Goal: Information Seeking & Learning: Check status

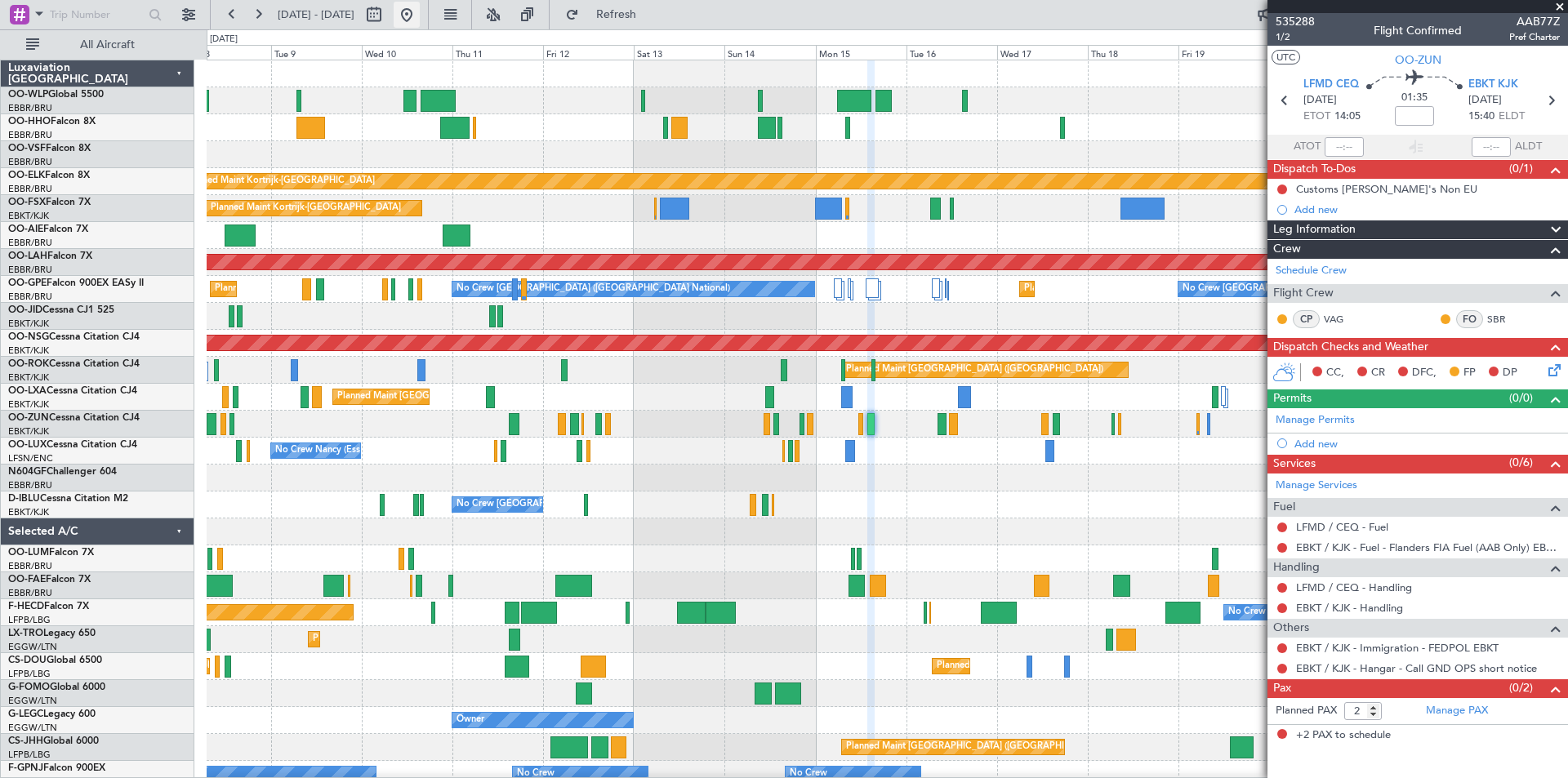
click at [420, 17] on button at bounding box center [407, 15] width 26 height 26
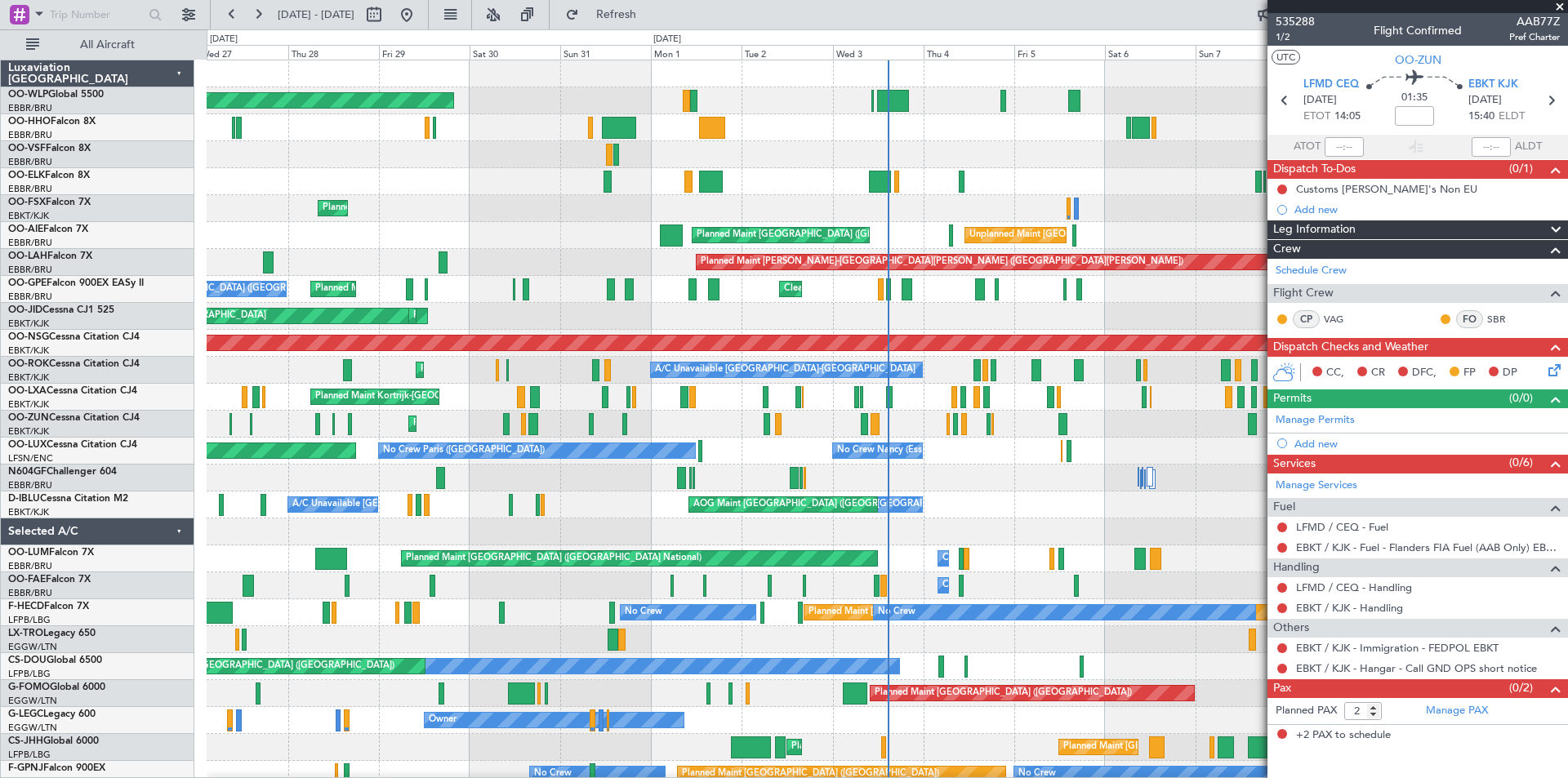
click at [1561, 6] on span at bounding box center [1560, 7] width 16 height 15
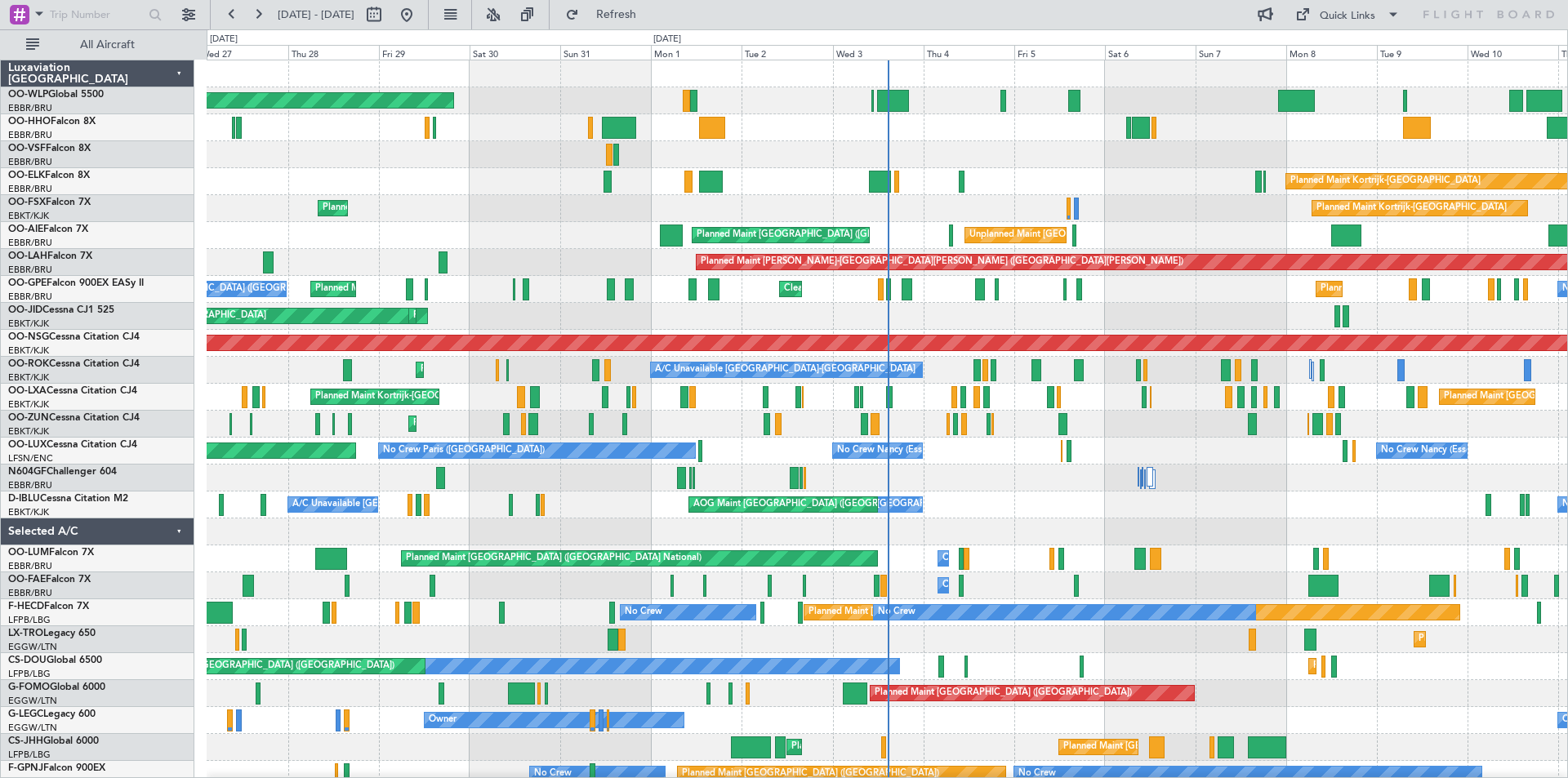
type input "0"
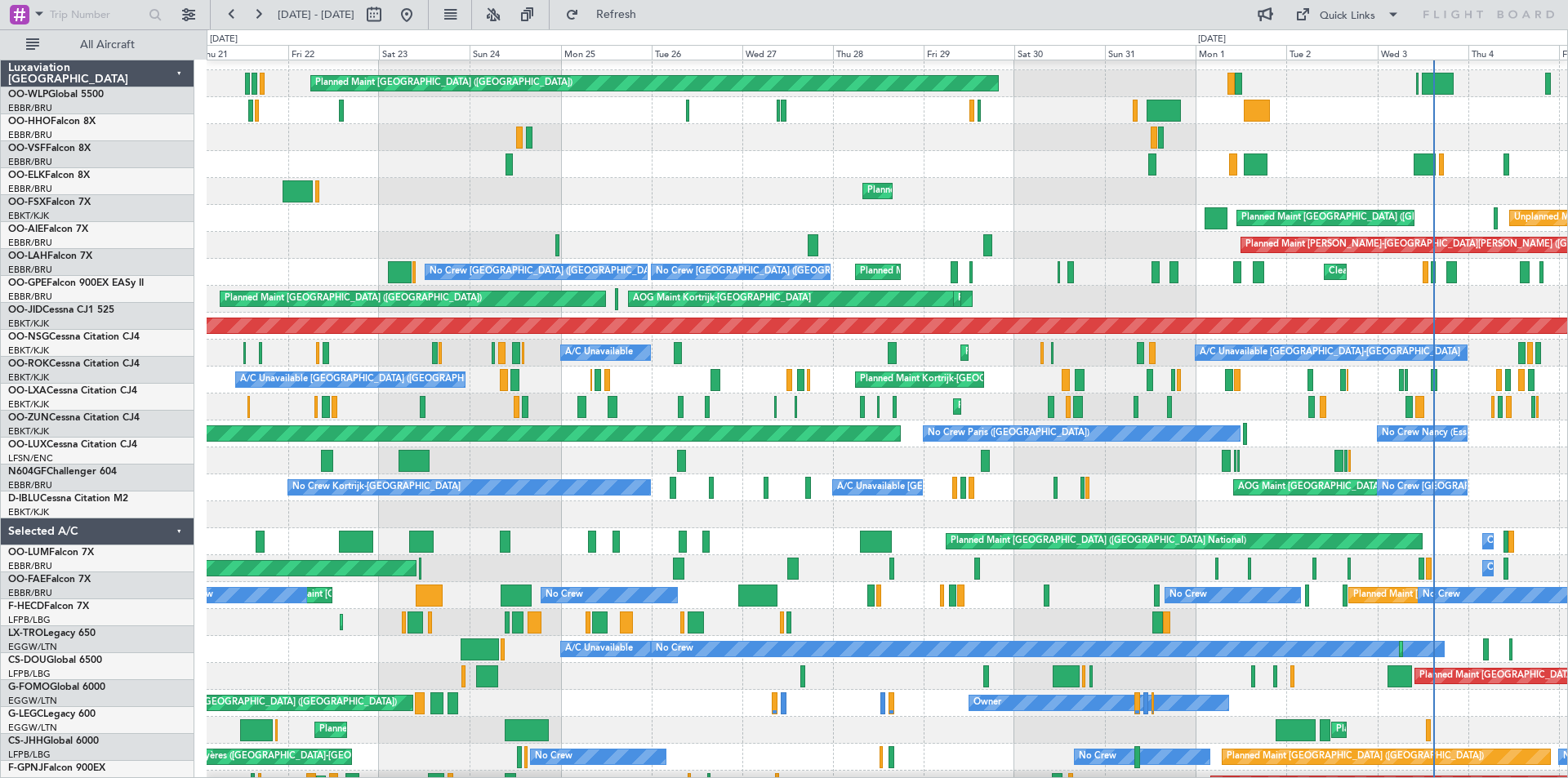
scroll to position [17, 0]
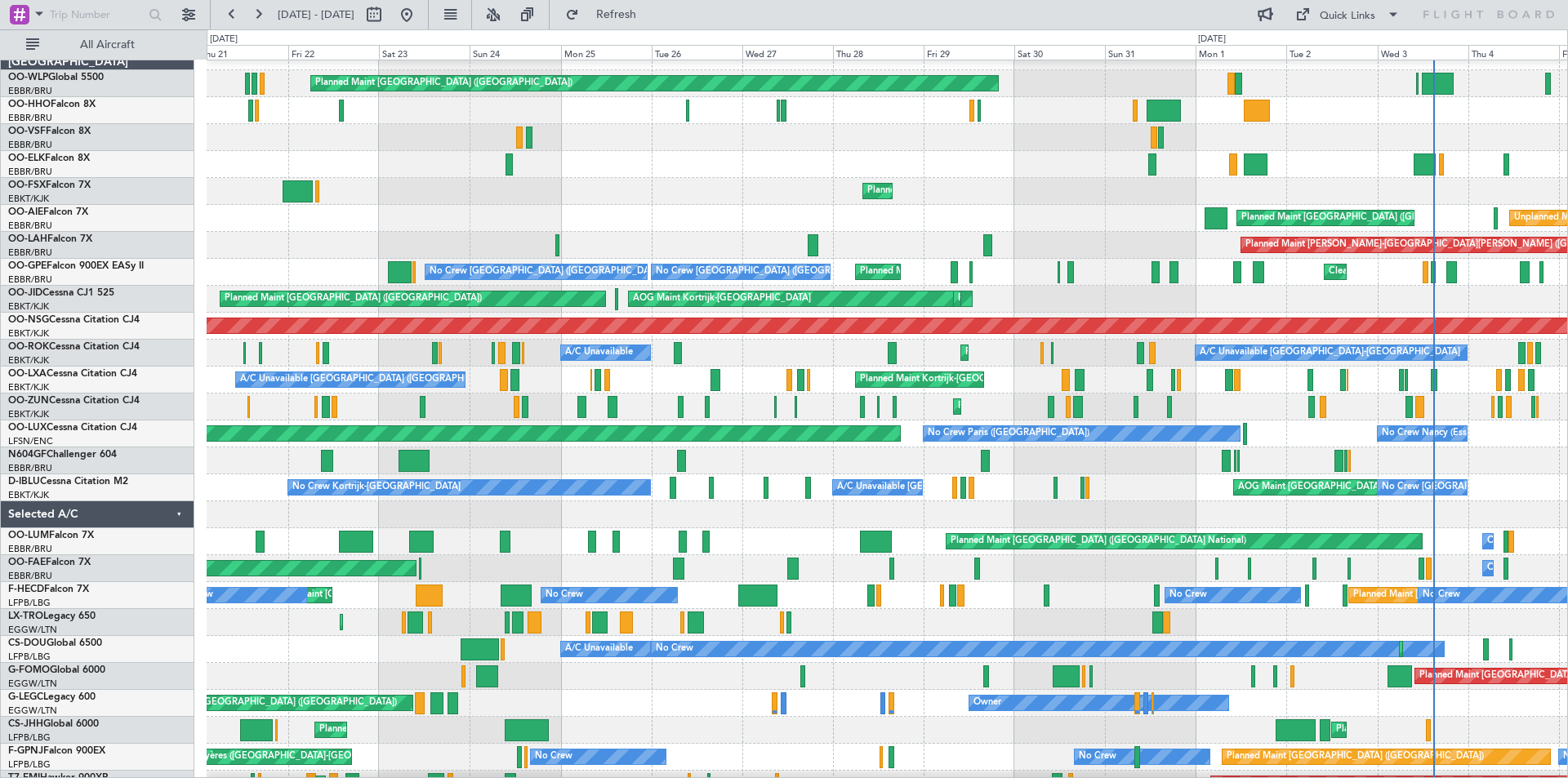
click at [1012, 257] on div "Planned Maint [PERSON_NAME]-[GEOGRAPHIC_DATA][PERSON_NAME] ([GEOGRAPHIC_DATA][P…" at bounding box center [887, 245] width 1361 height 27
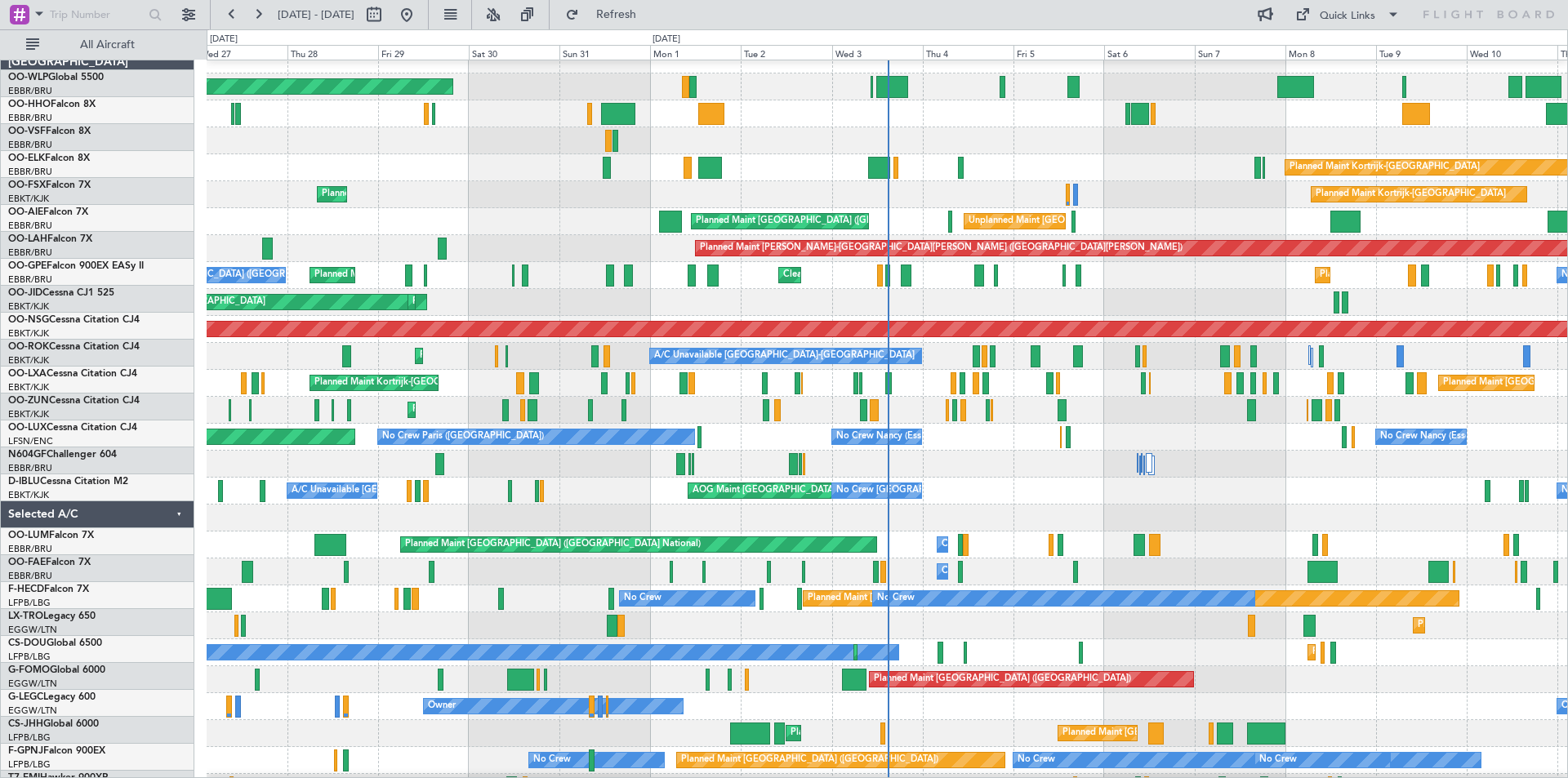
scroll to position [14, 0]
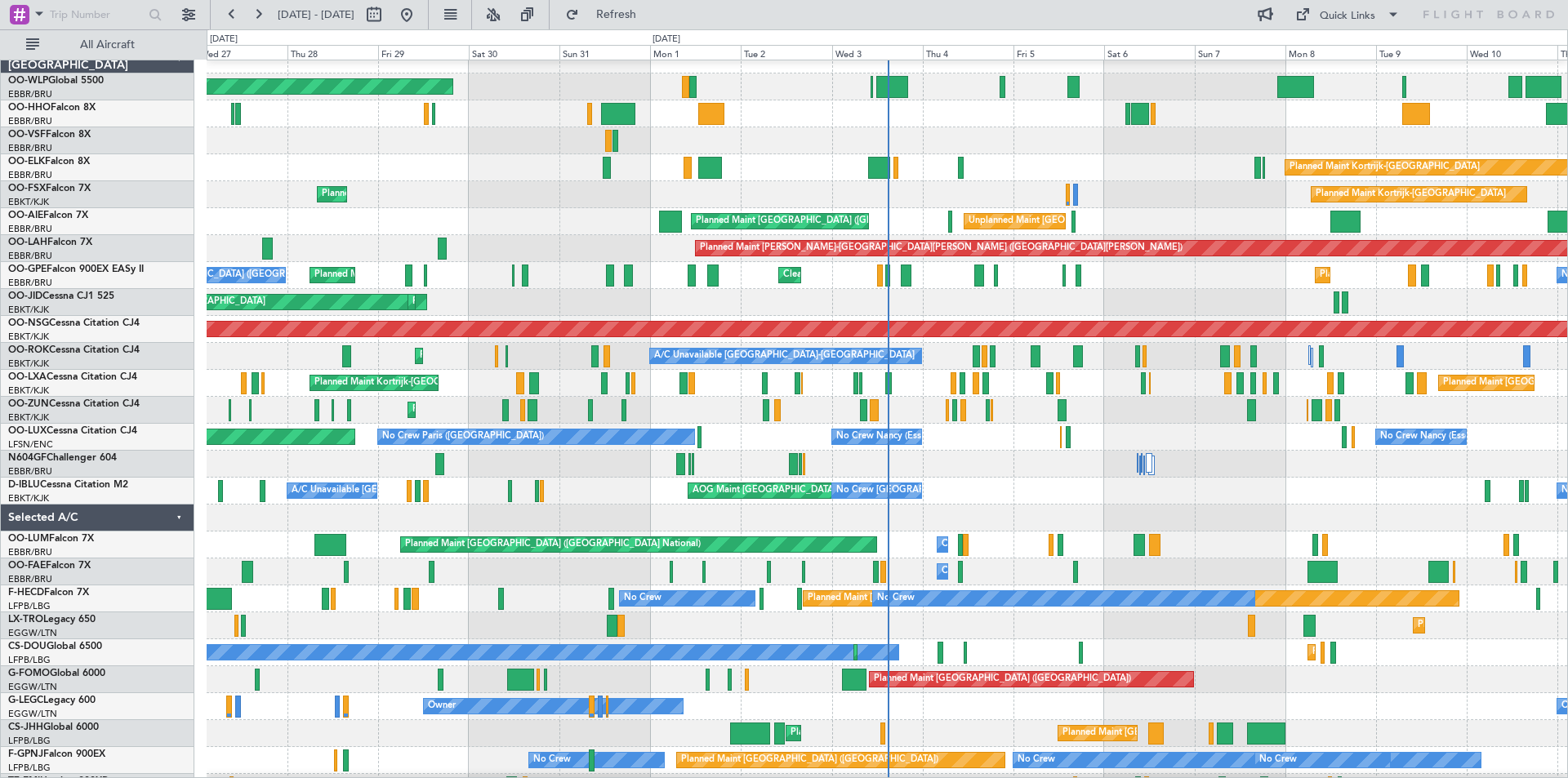
click at [620, 212] on div "Unplanned Maint [GEOGRAPHIC_DATA] ([GEOGRAPHIC_DATA] National) Planned Maint [G…" at bounding box center [887, 221] width 1361 height 27
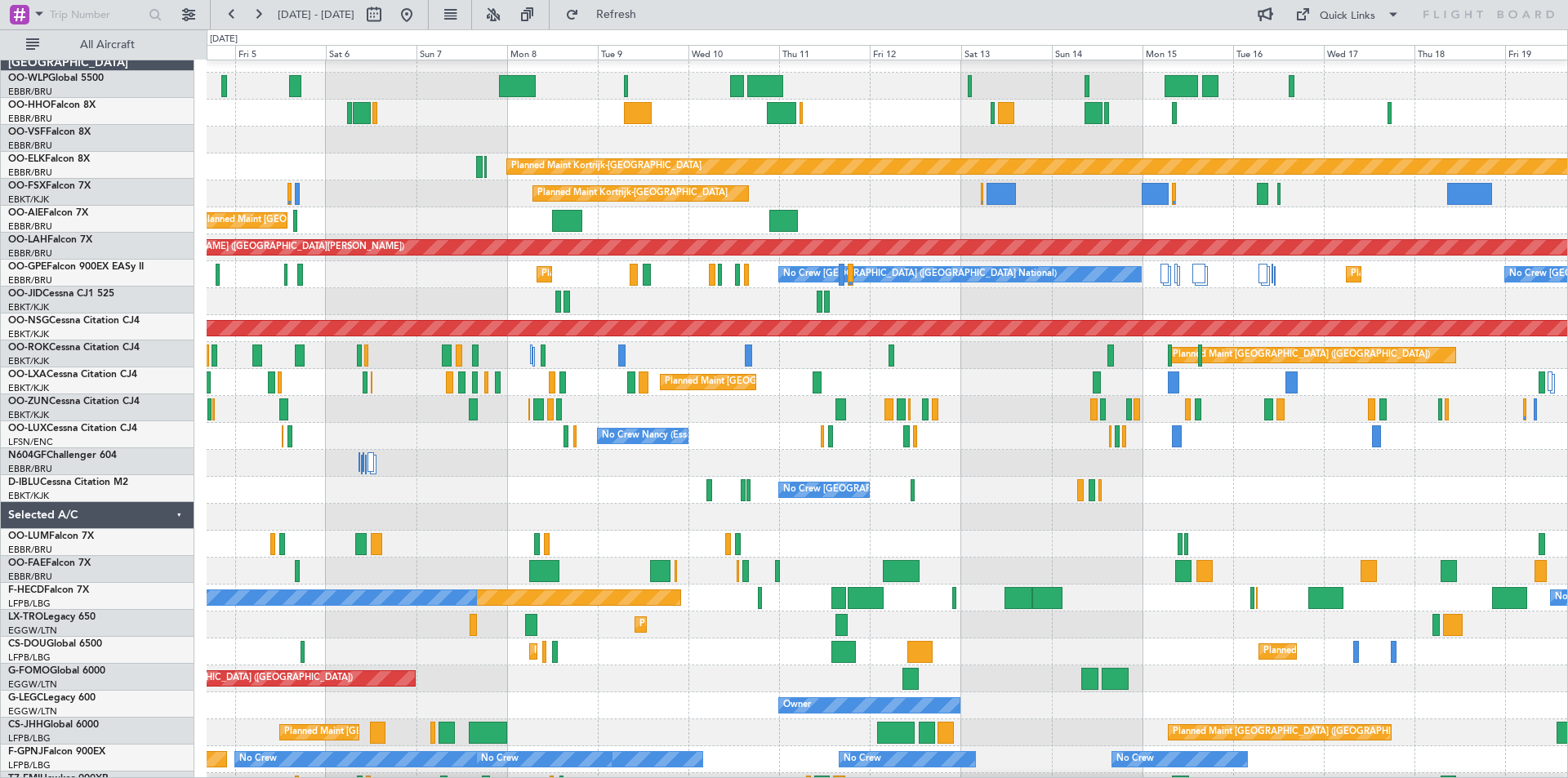
scroll to position [15, 0]
click at [927, 211] on div "Unplanned Maint [GEOGRAPHIC_DATA] ([GEOGRAPHIC_DATA] National) Planned Maint [G…" at bounding box center [887, 221] width 1361 height 27
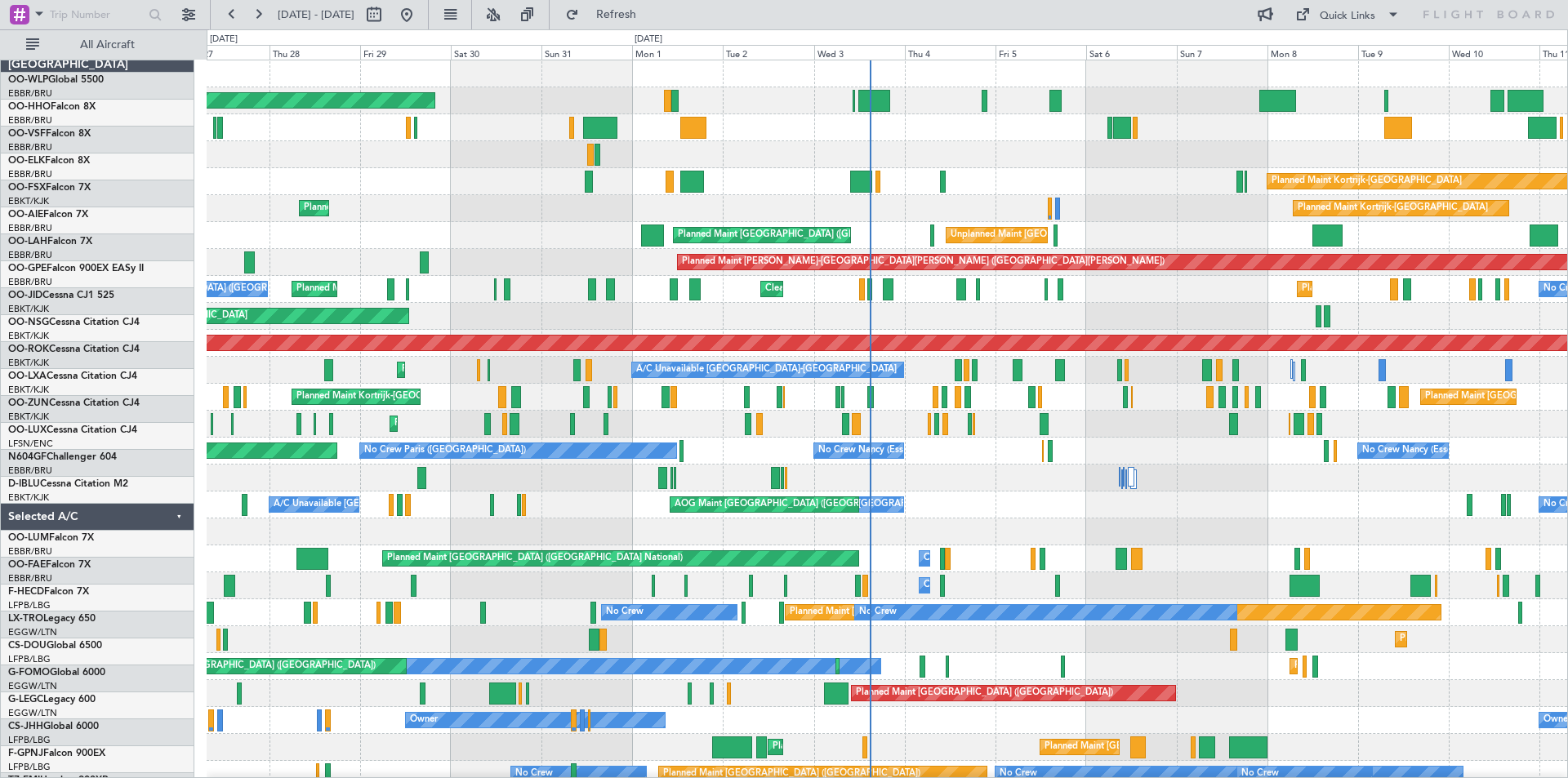
scroll to position [0, 0]
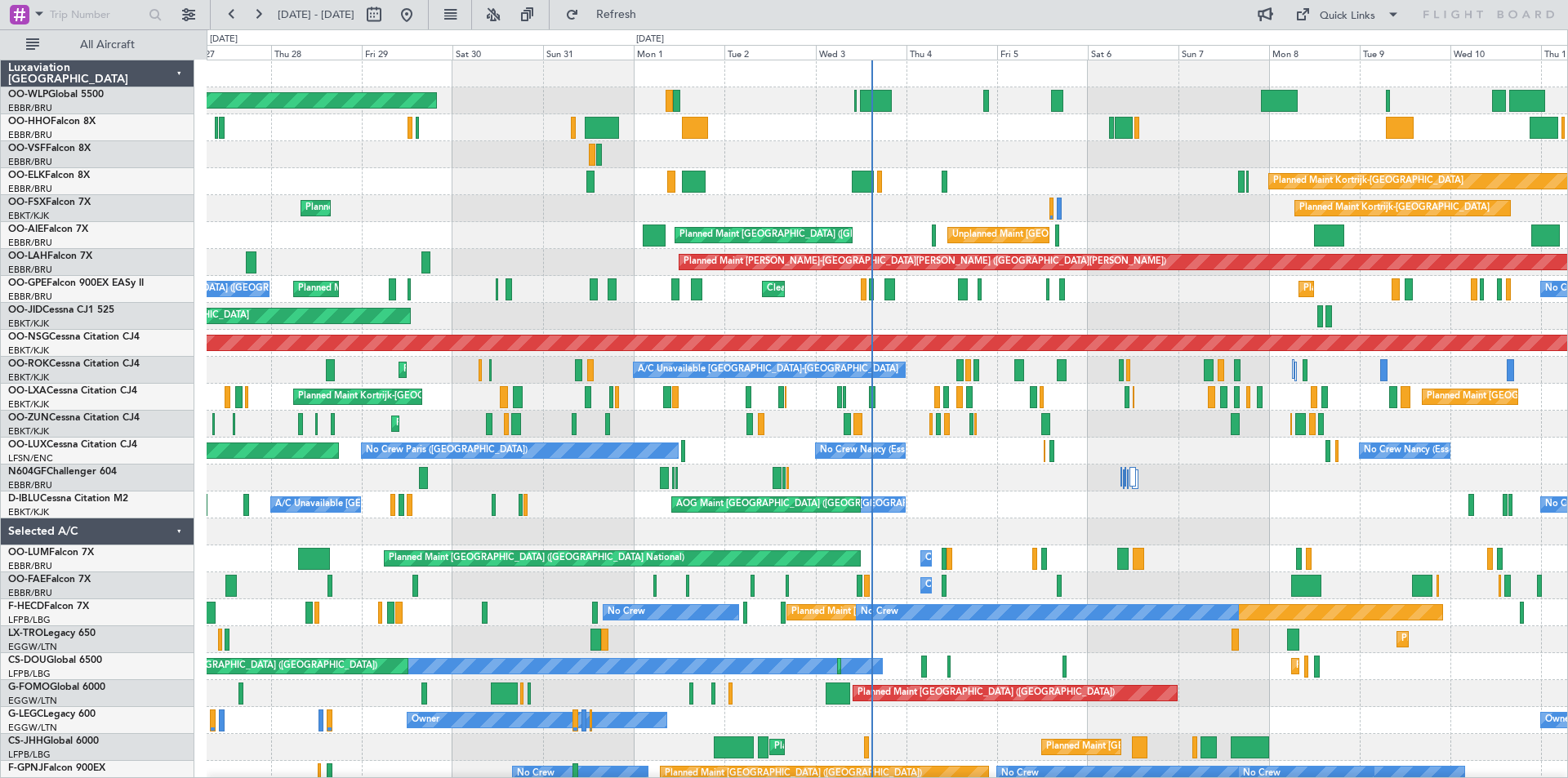
click at [1234, 506] on div "Planned Maint [GEOGRAPHIC_DATA] ([GEOGRAPHIC_DATA]) Planned Maint [GEOGRAPHIC_D…" at bounding box center [887, 491] width 1361 height 862
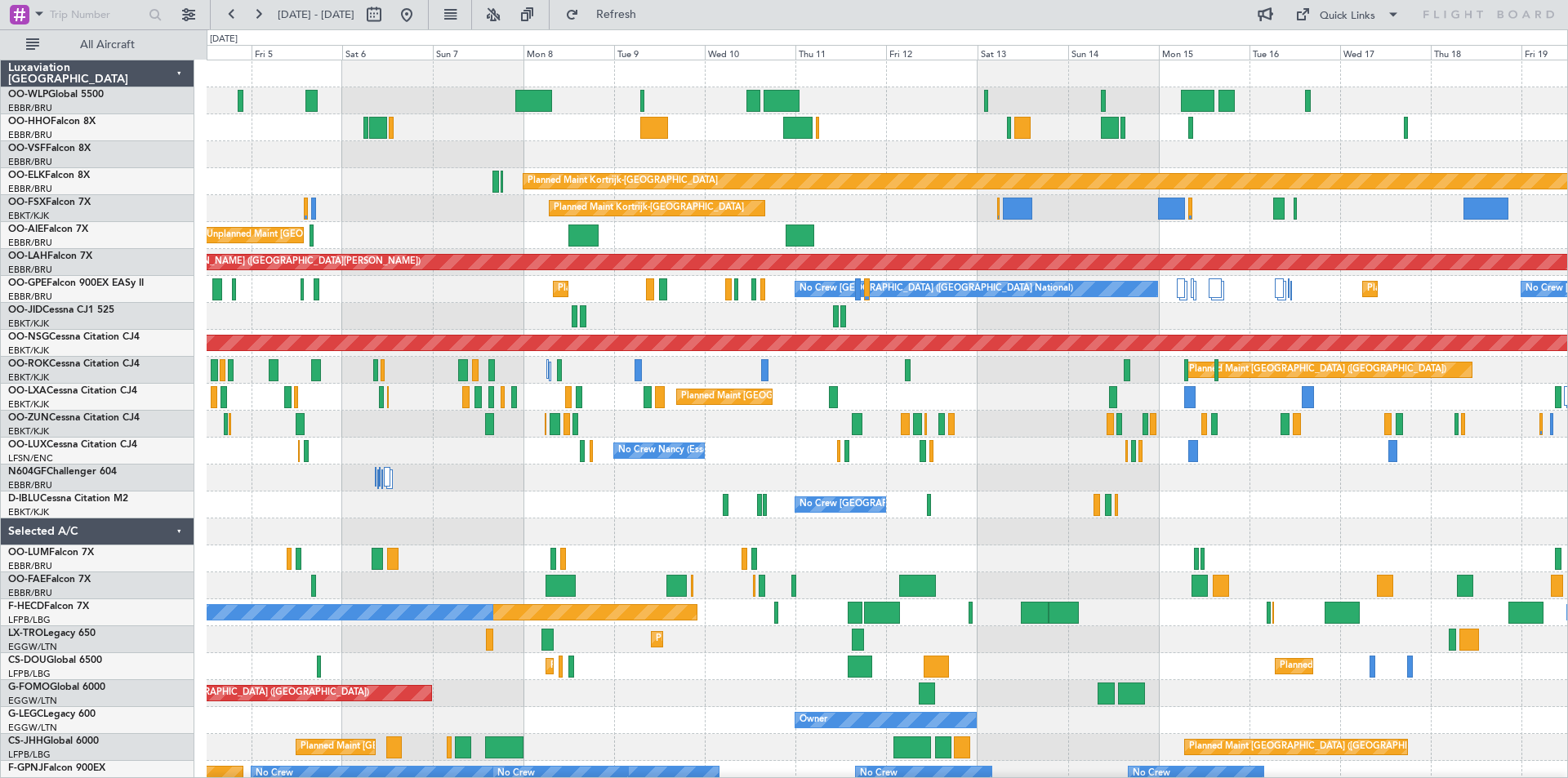
click at [545, 293] on div "Planned Maint [GEOGRAPHIC_DATA] ([GEOGRAPHIC_DATA] National) No Crew [GEOGRAPHI…" at bounding box center [887, 289] width 1361 height 27
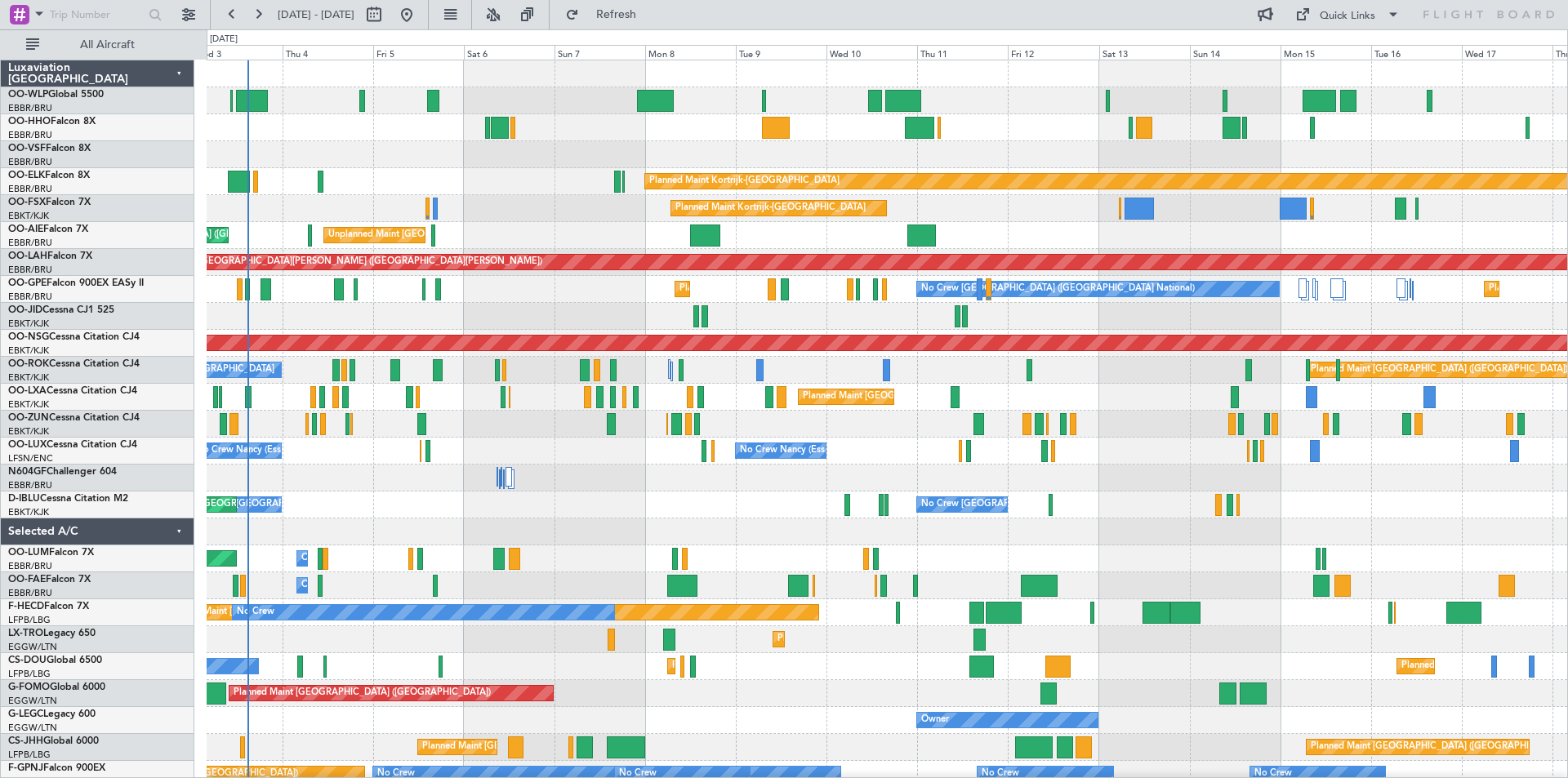
click at [959, 162] on div at bounding box center [887, 154] width 1361 height 27
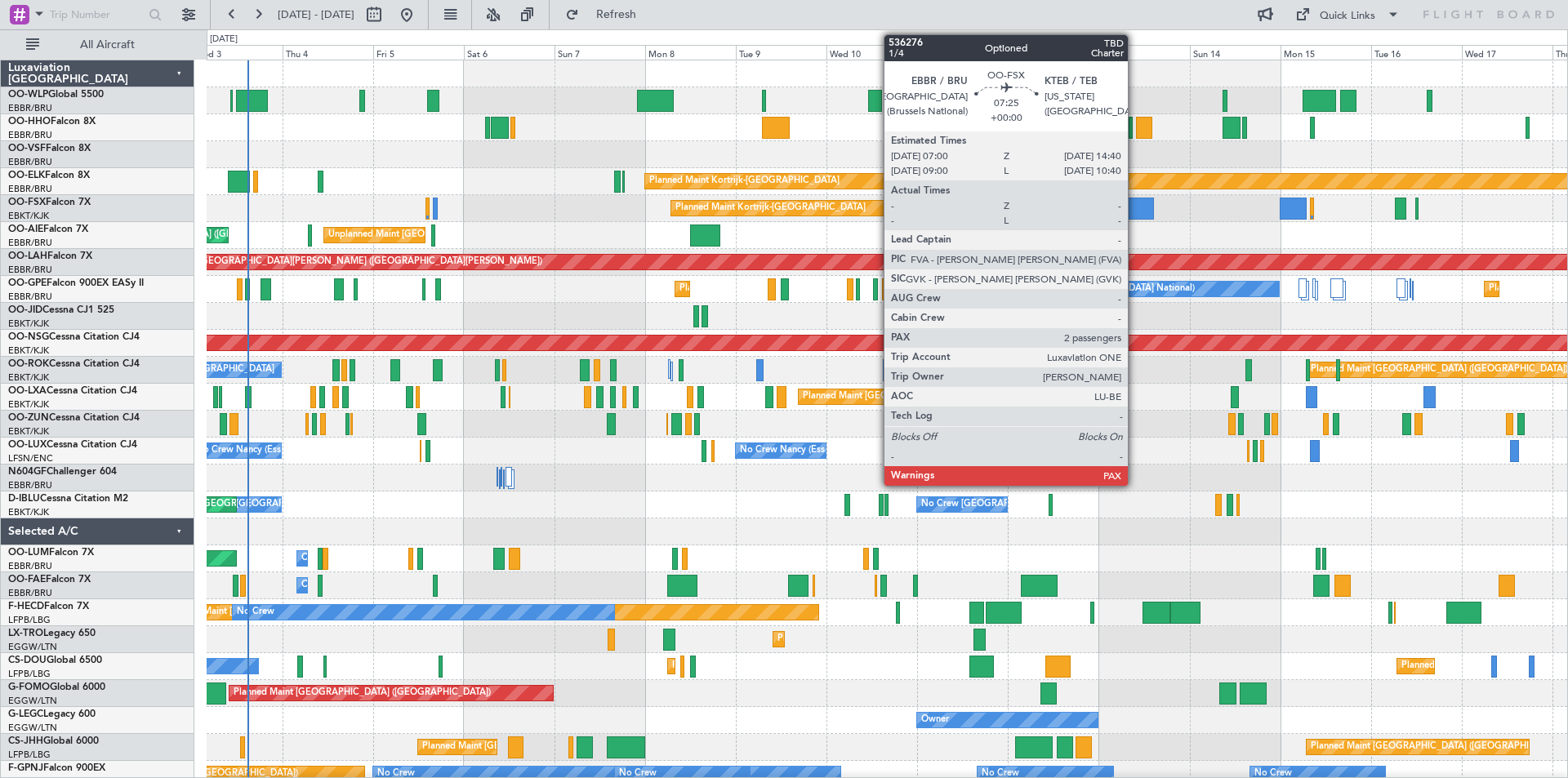
click at [1135, 205] on div at bounding box center [1139, 208] width 30 height 22
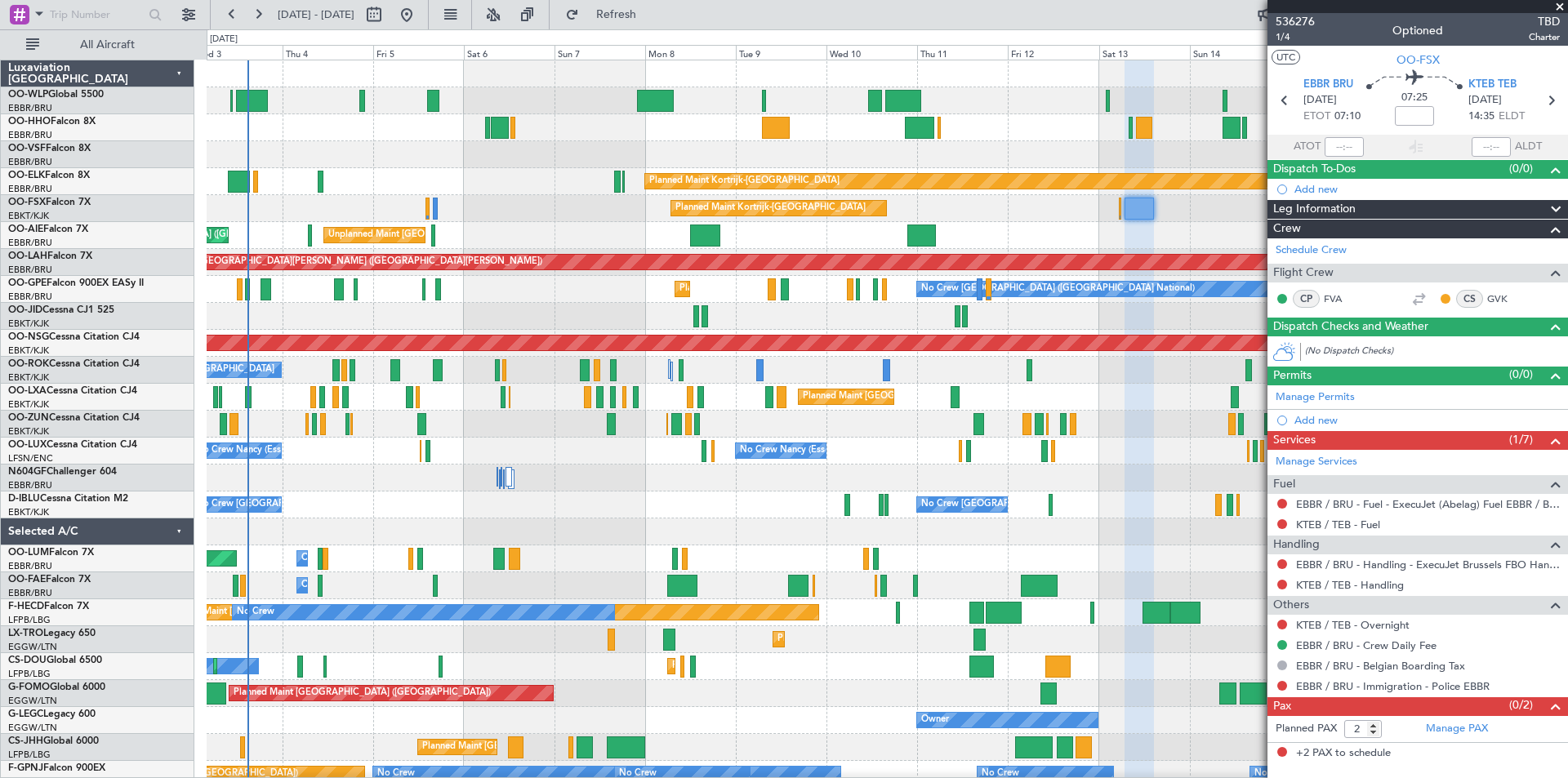
click at [1557, 12] on span at bounding box center [1560, 7] width 16 height 15
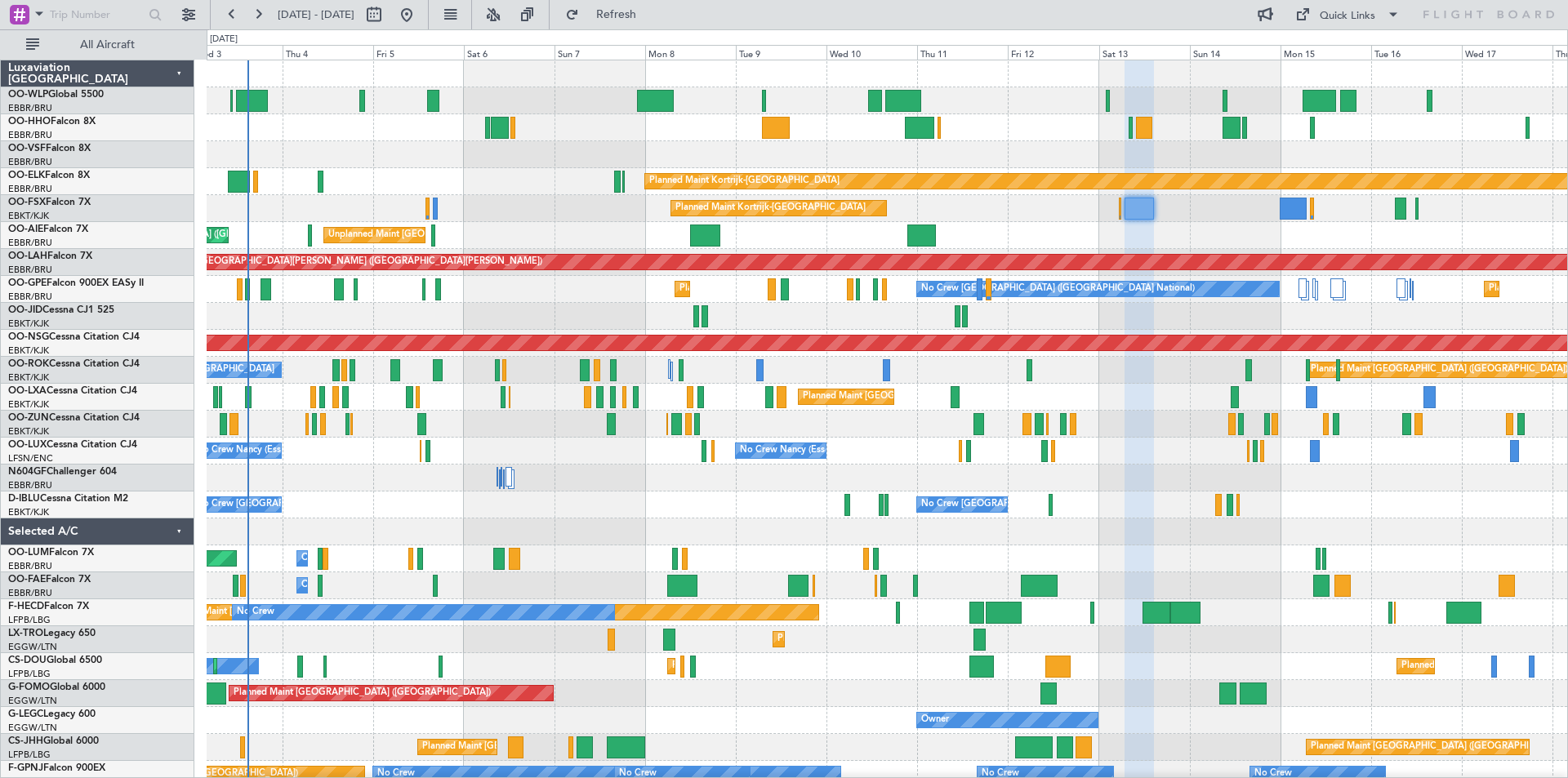
type input "0"
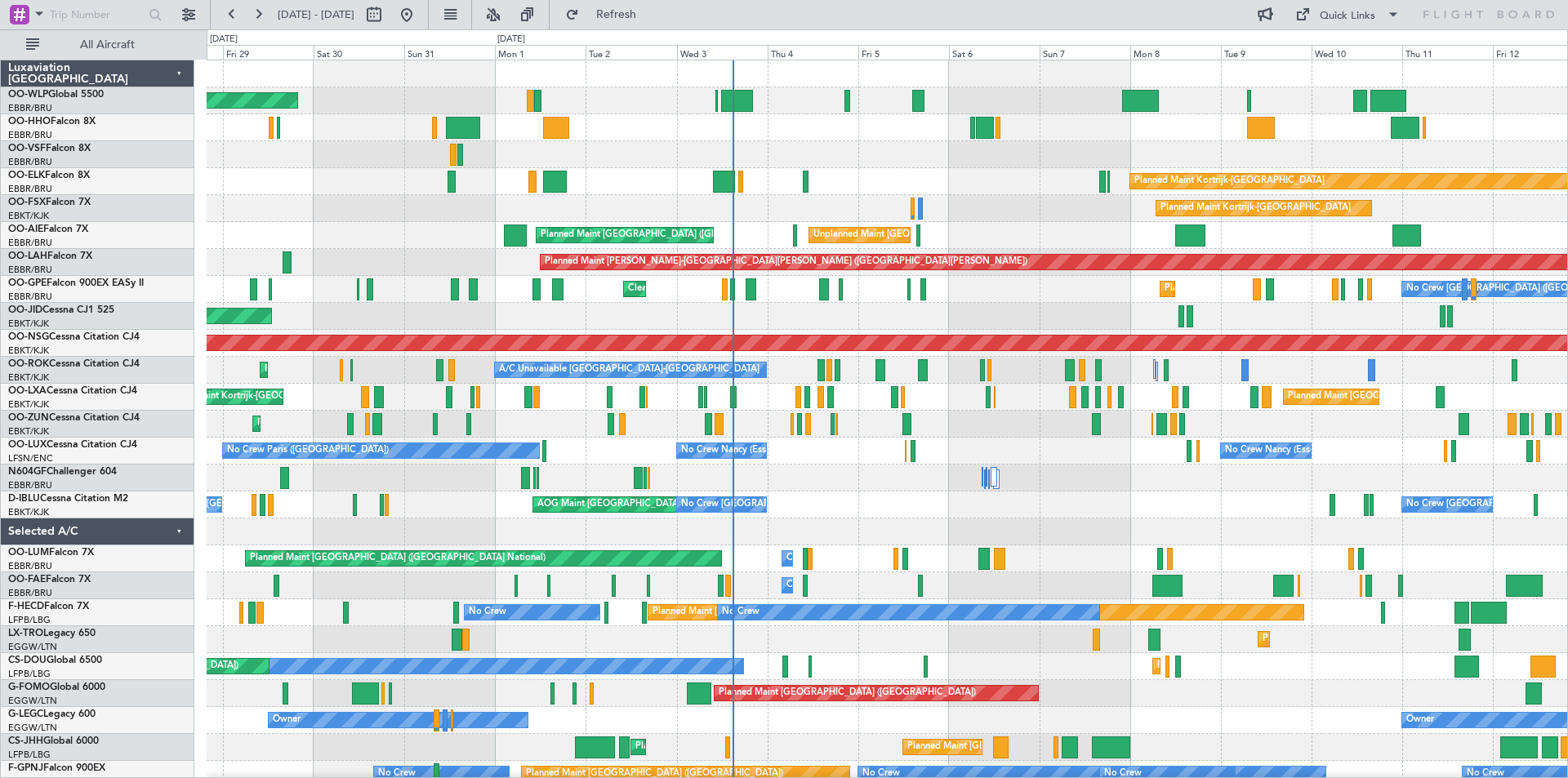
click at [745, 224] on div "Planned Maint [GEOGRAPHIC_DATA] ([GEOGRAPHIC_DATA]) Planned Maint [GEOGRAPHIC_D…" at bounding box center [887, 491] width 1361 height 862
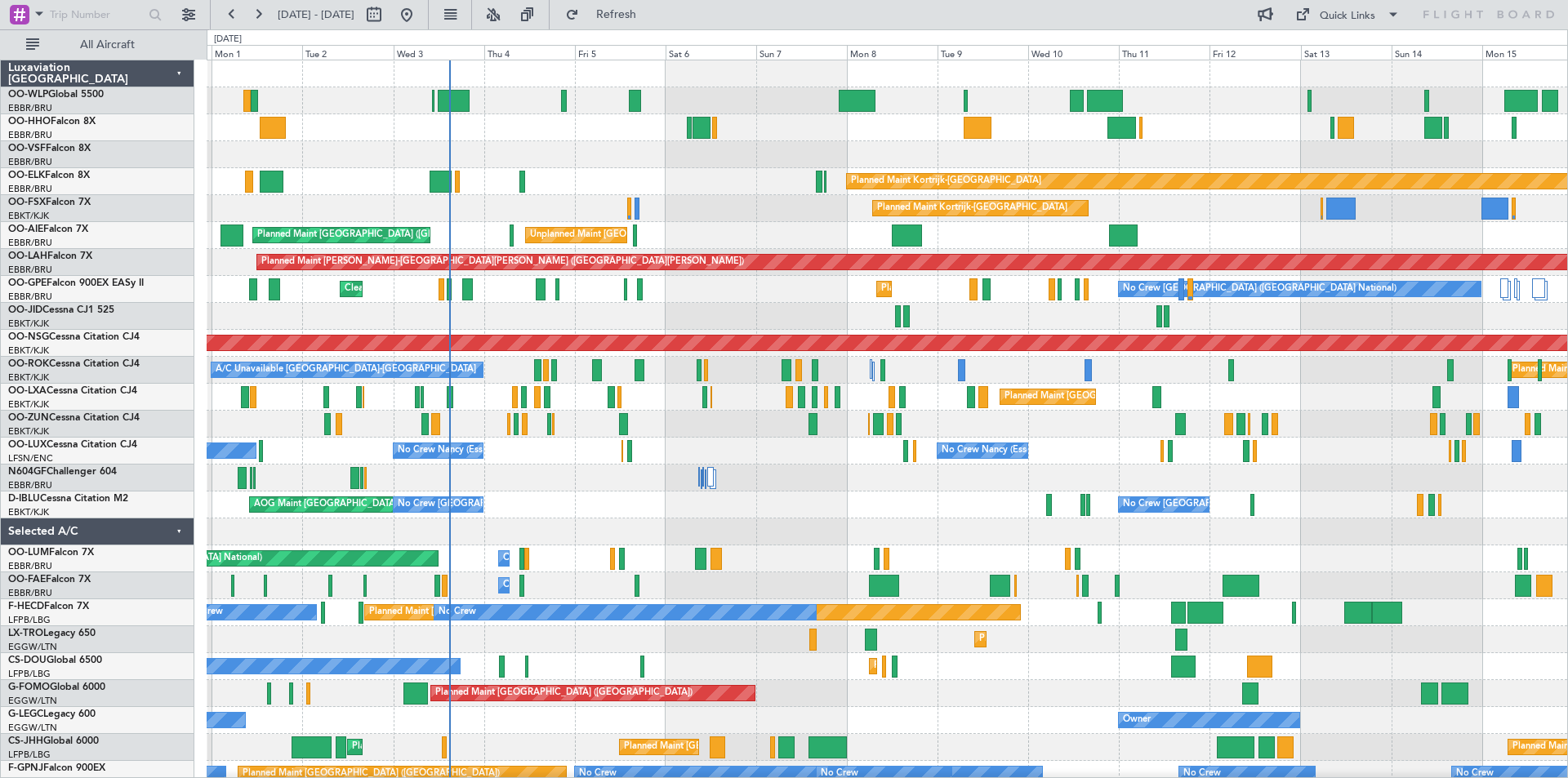
click at [752, 176] on div "Planned Maint [GEOGRAPHIC_DATA] ([GEOGRAPHIC_DATA]) Planned Maint [GEOGRAPHIC_D…" at bounding box center [887, 518] width 1361 height 916
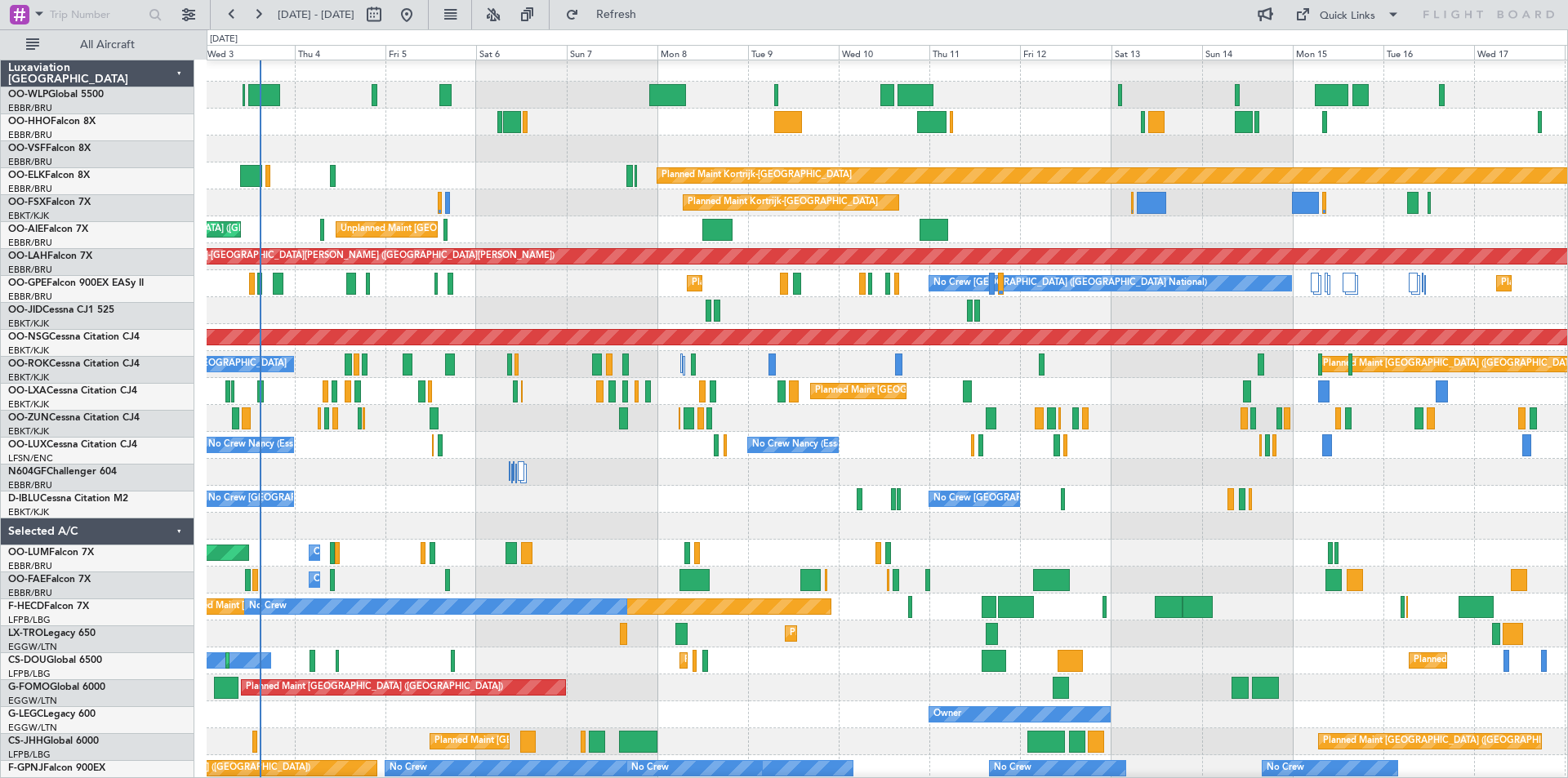
scroll to position [6, 0]
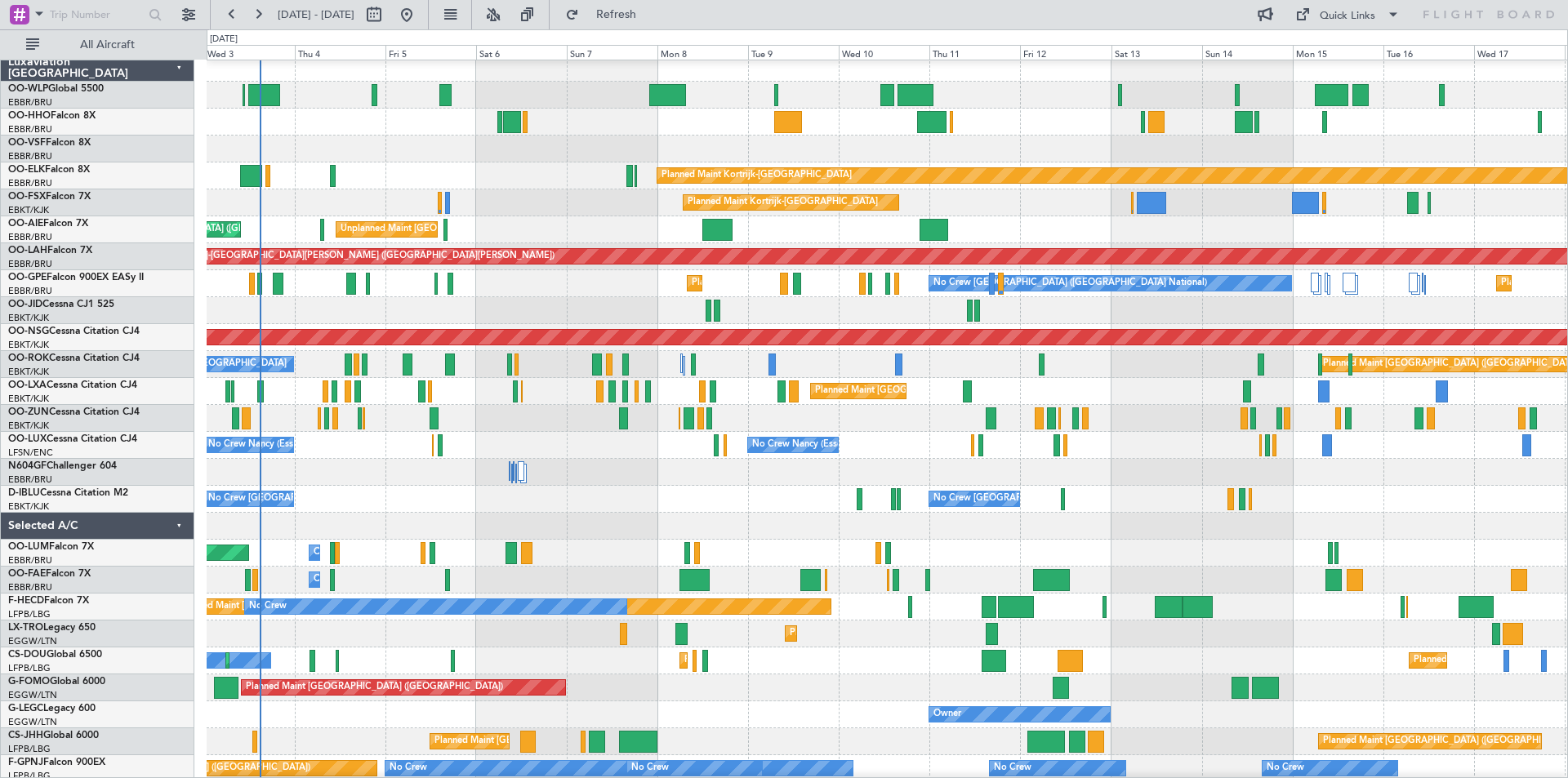
click at [1144, 580] on div "Owner Melsbroek Air Base" at bounding box center [887, 580] width 1361 height 27
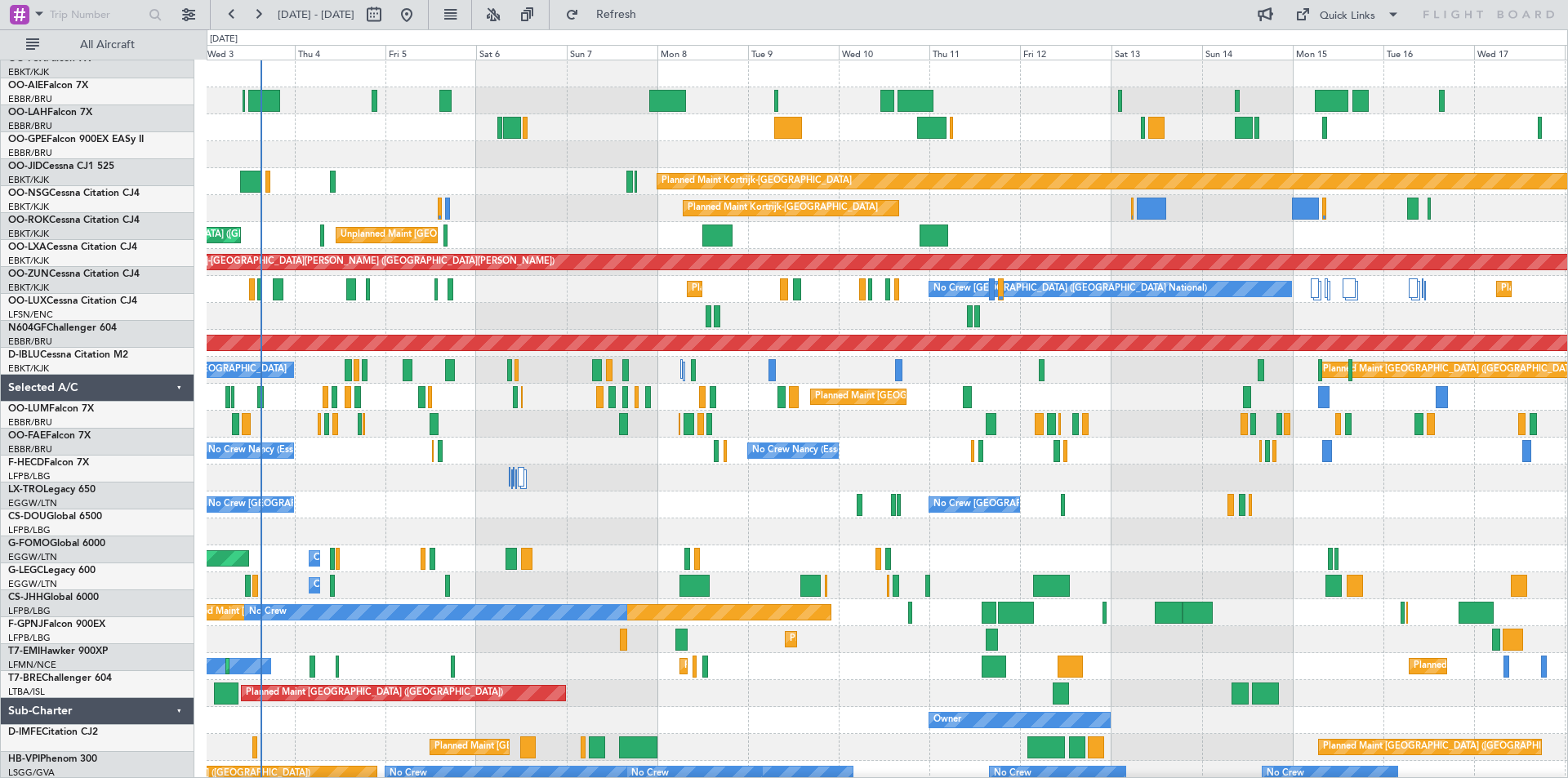
scroll to position [0, 0]
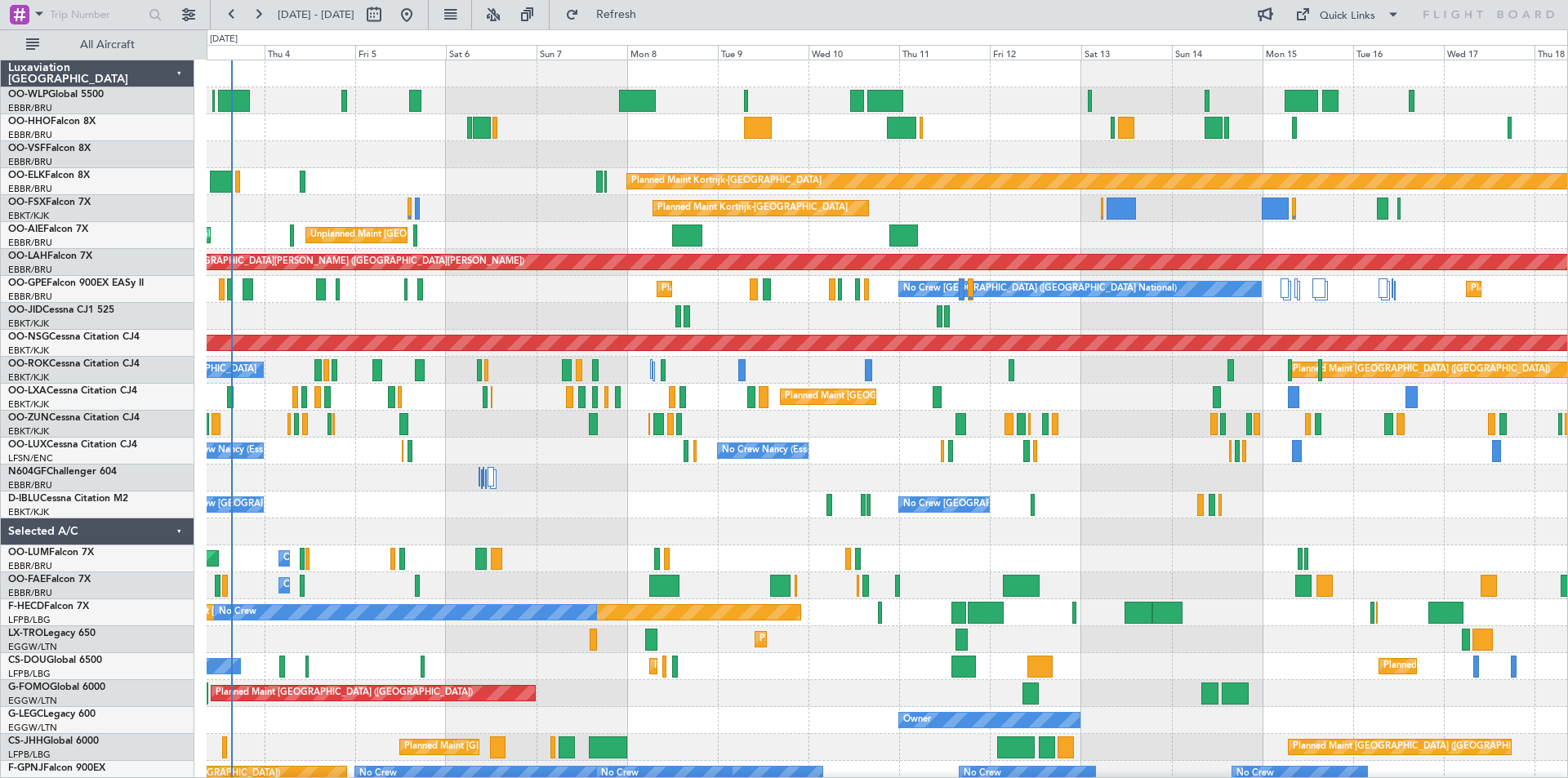
click at [1130, 394] on div "Planned Maint [GEOGRAPHIC_DATA] ([GEOGRAPHIC_DATA] National)" at bounding box center [887, 397] width 1361 height 27
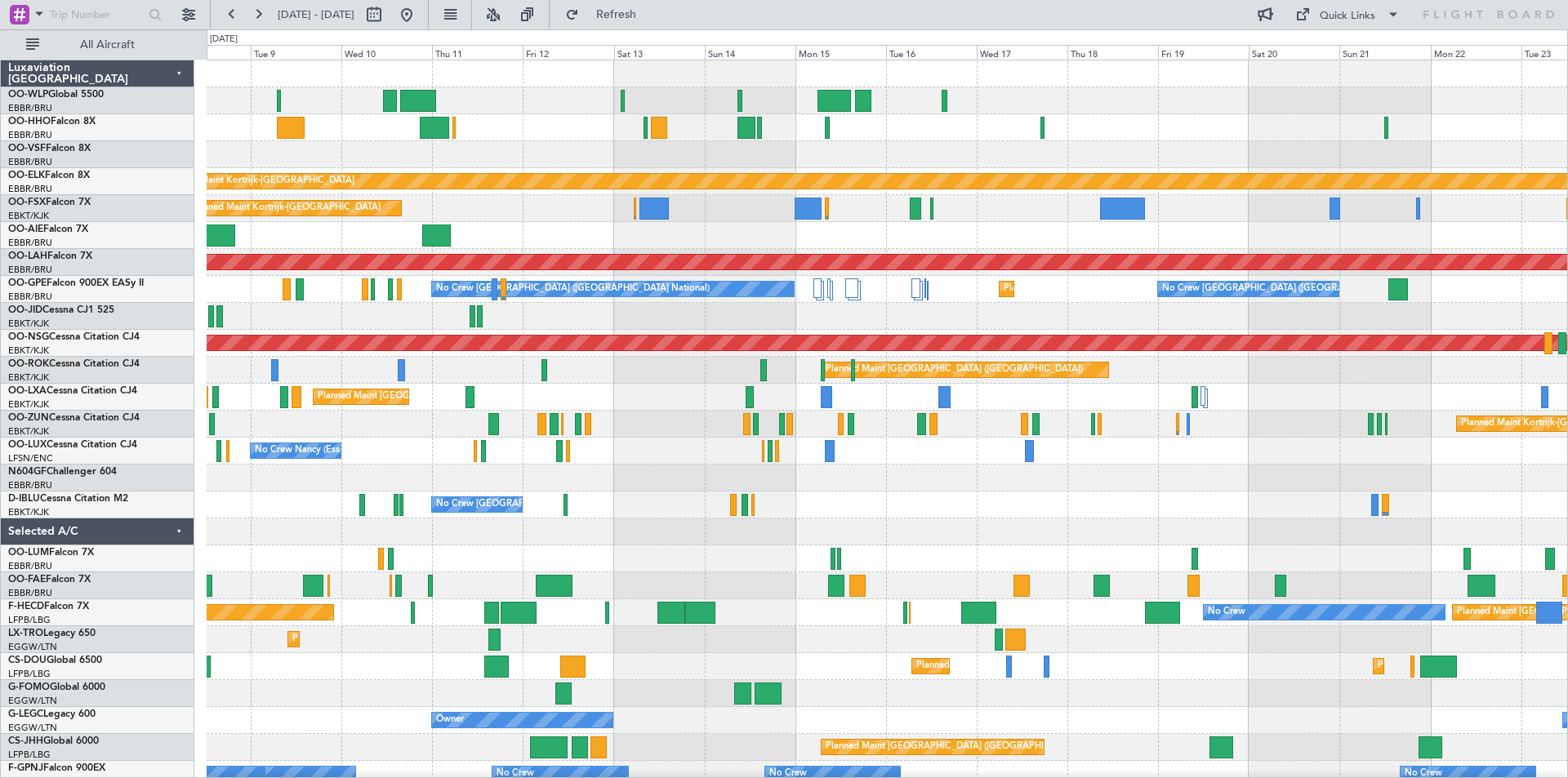
click at [641, 461] on div "No Crew Nancy (Essey)" at bounding box center [887, 451] width 1361 height 27
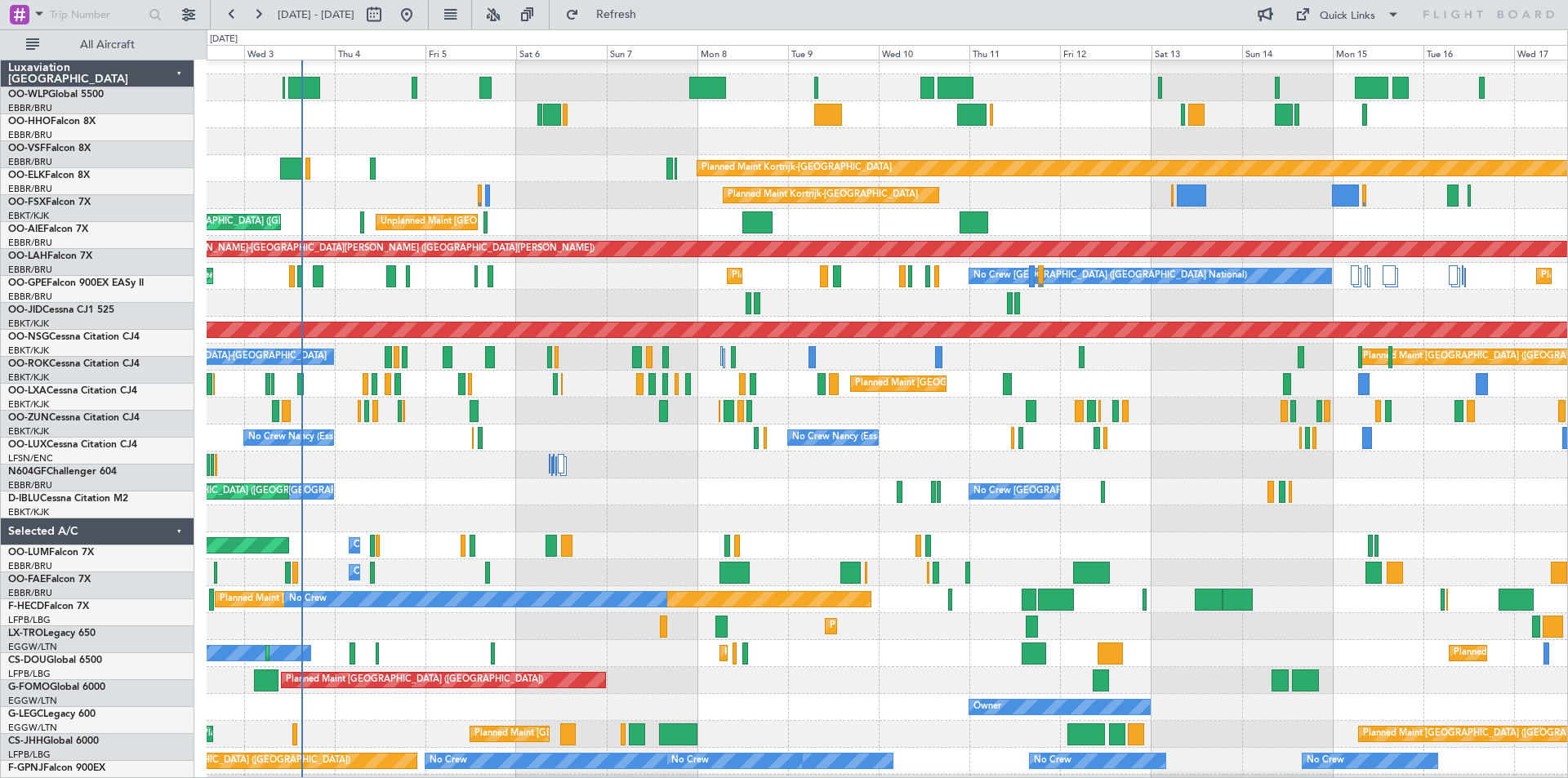
scroll to position [13, 0]
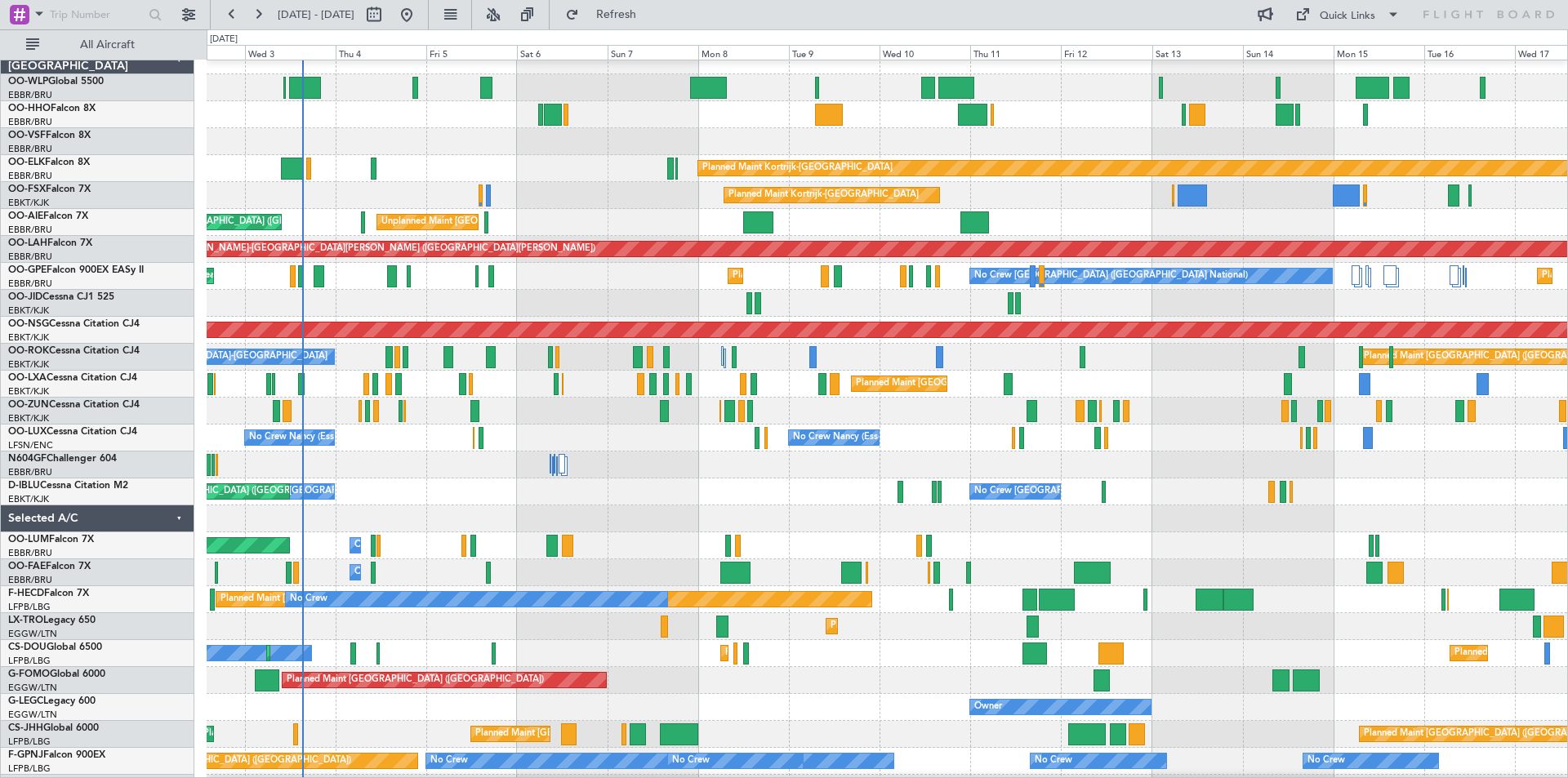
click at [1170, 491] on div "No Crew [GEOGRAPHIC_DATA] ([GEOGRAPHIC_DATA] National) No Crew [GEOGRAPHIC_DATA…" at bounding box center [887, 492] width 1361 height 27
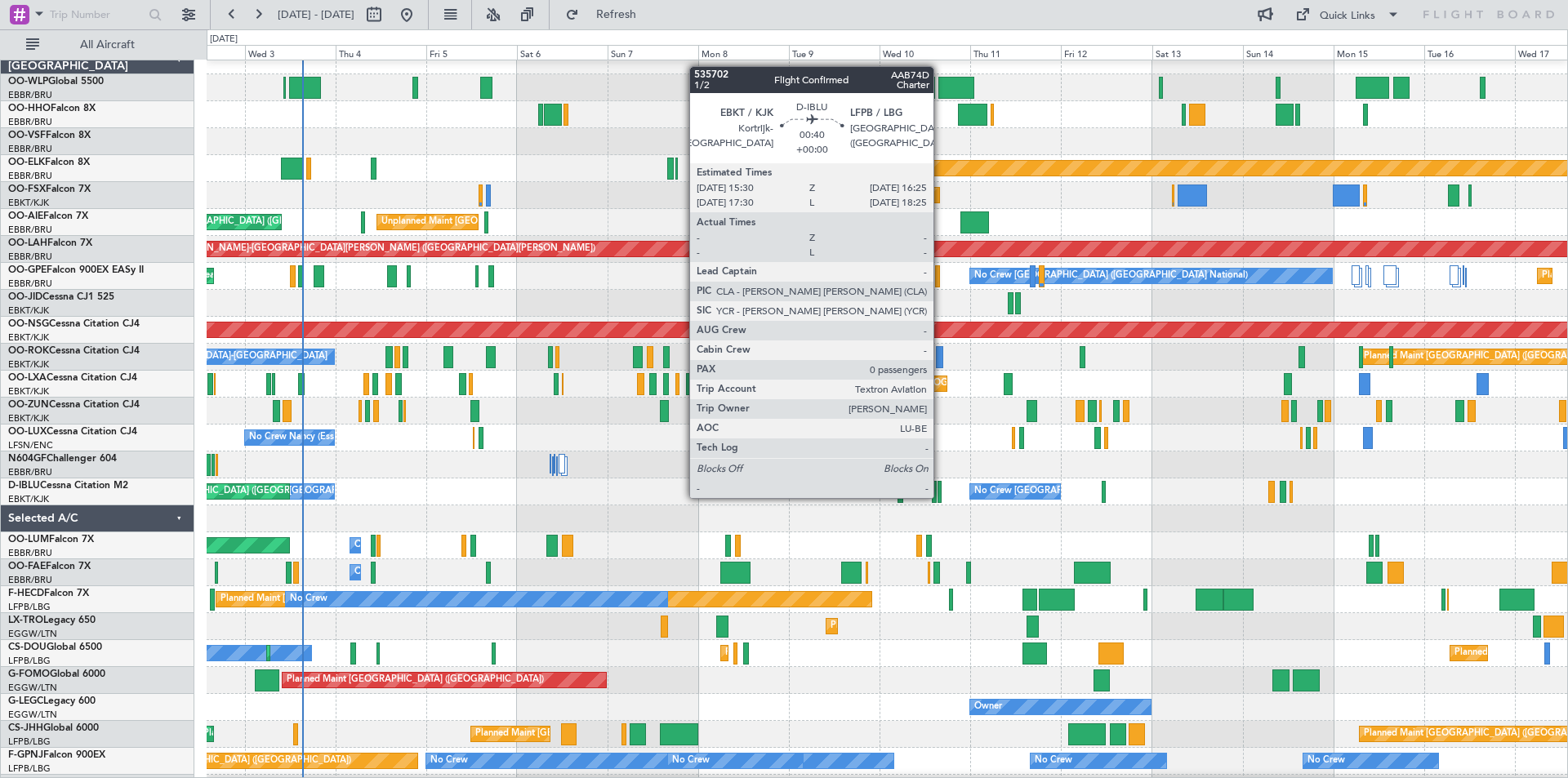
click at [941, 496] on div at bounding box center [939, 491] width 4 height 22
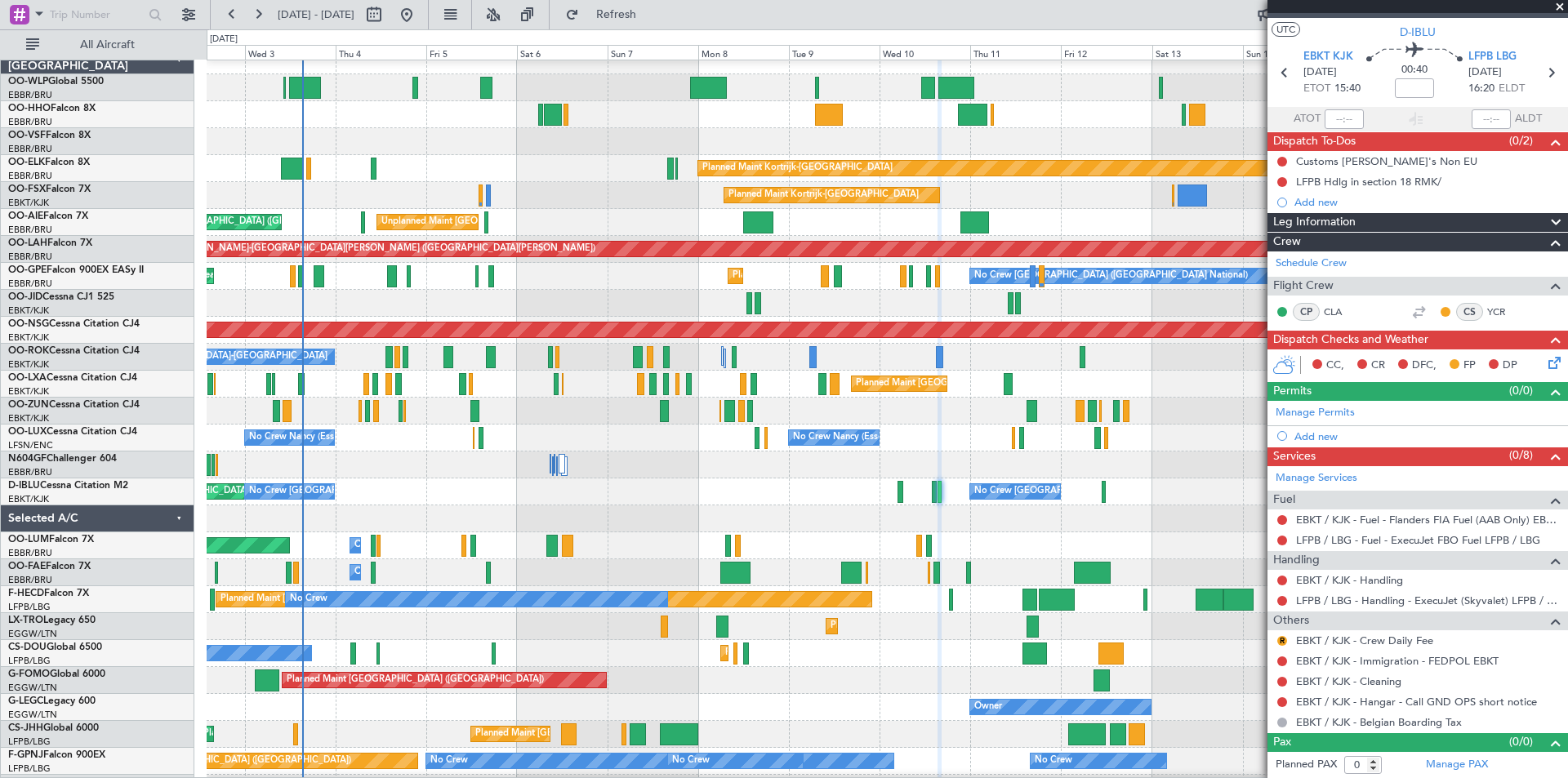
scroll to position [0, 0]
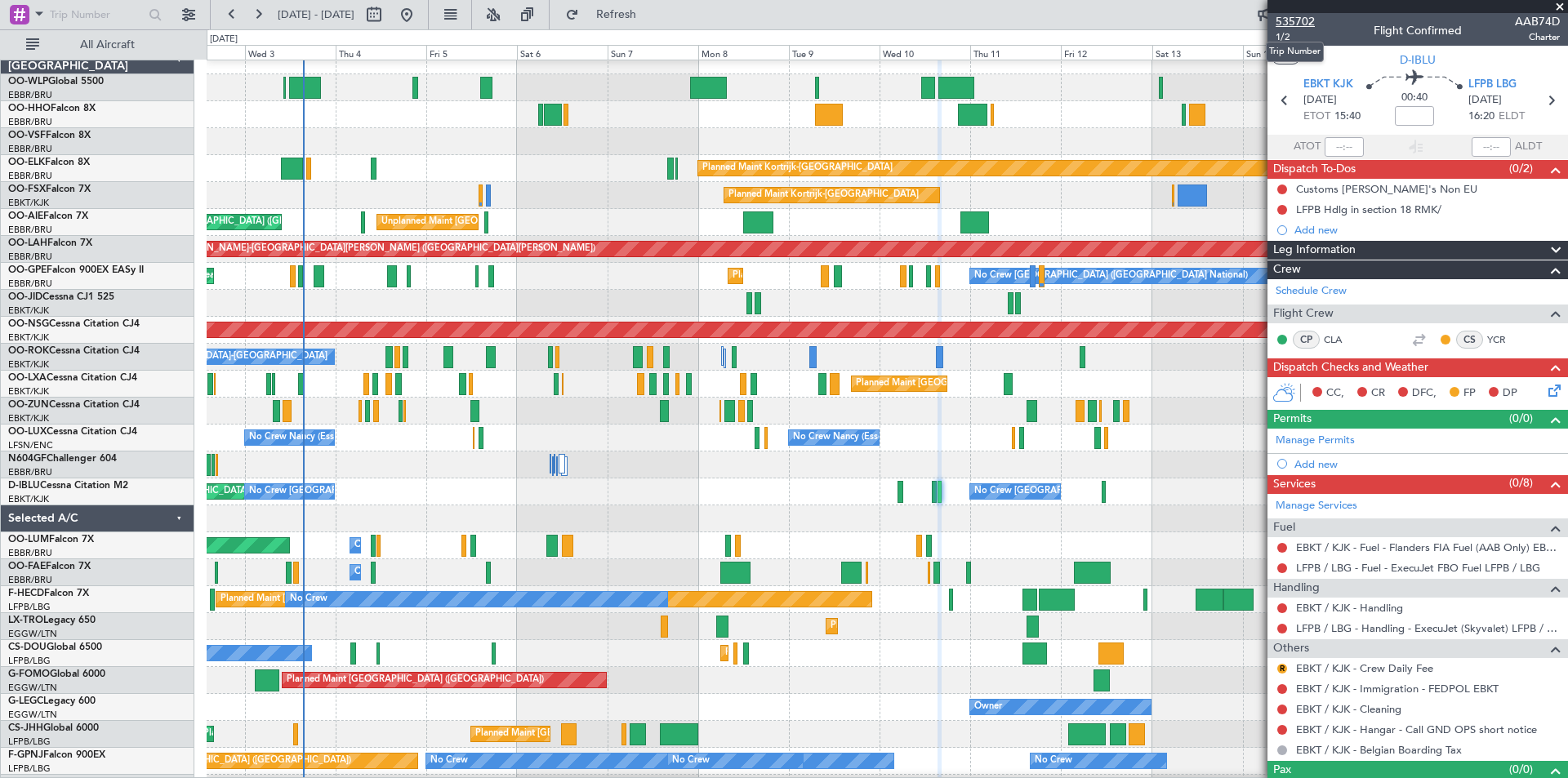
click at [1305, 24] on span "535702" at bounding box center [1295, 21] width 39 height 17
click at [651, 17] on span "Refresh" at bounding box center [617, 15] width 69 height 11
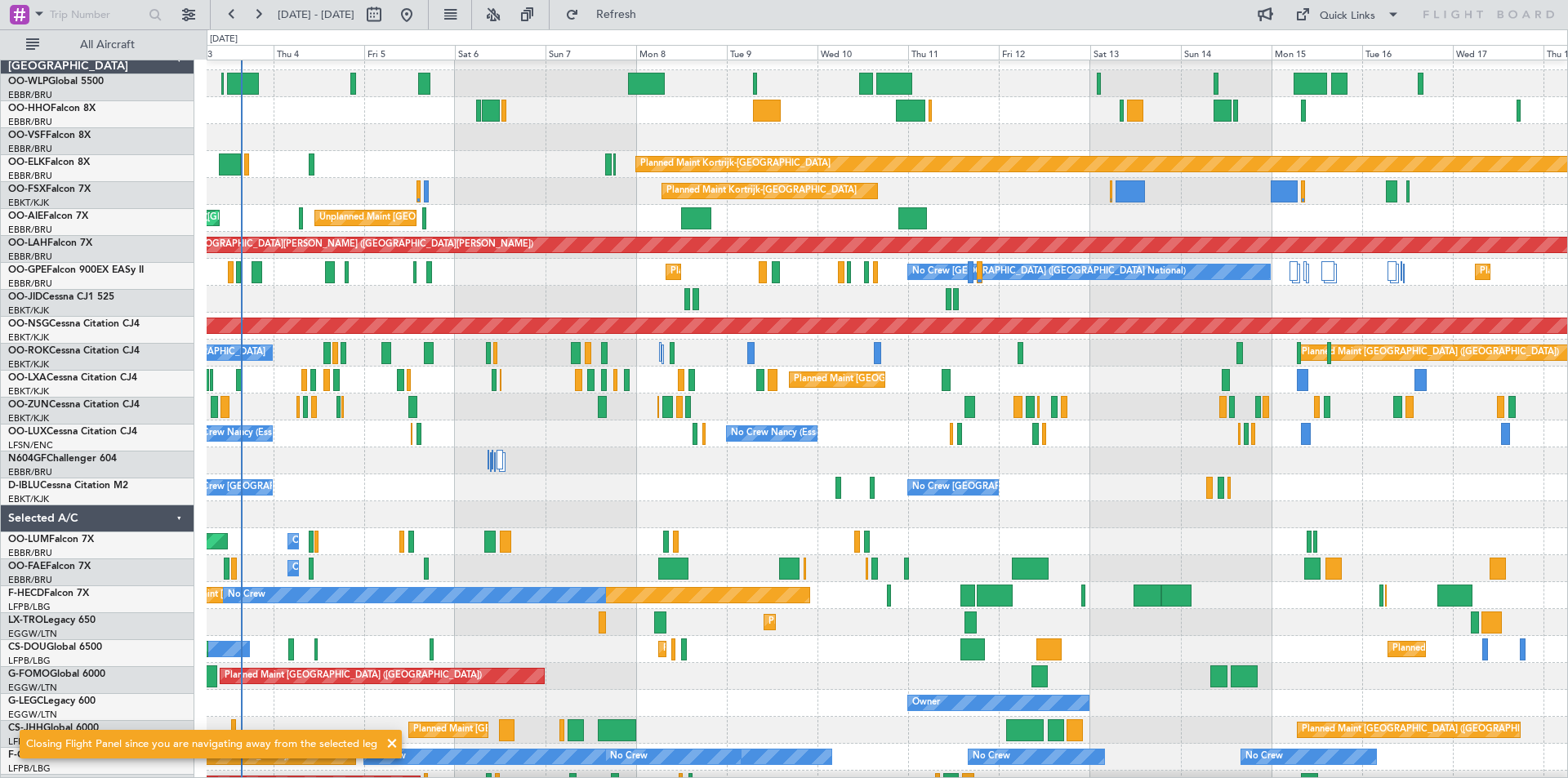
scroll to position [17, 0]
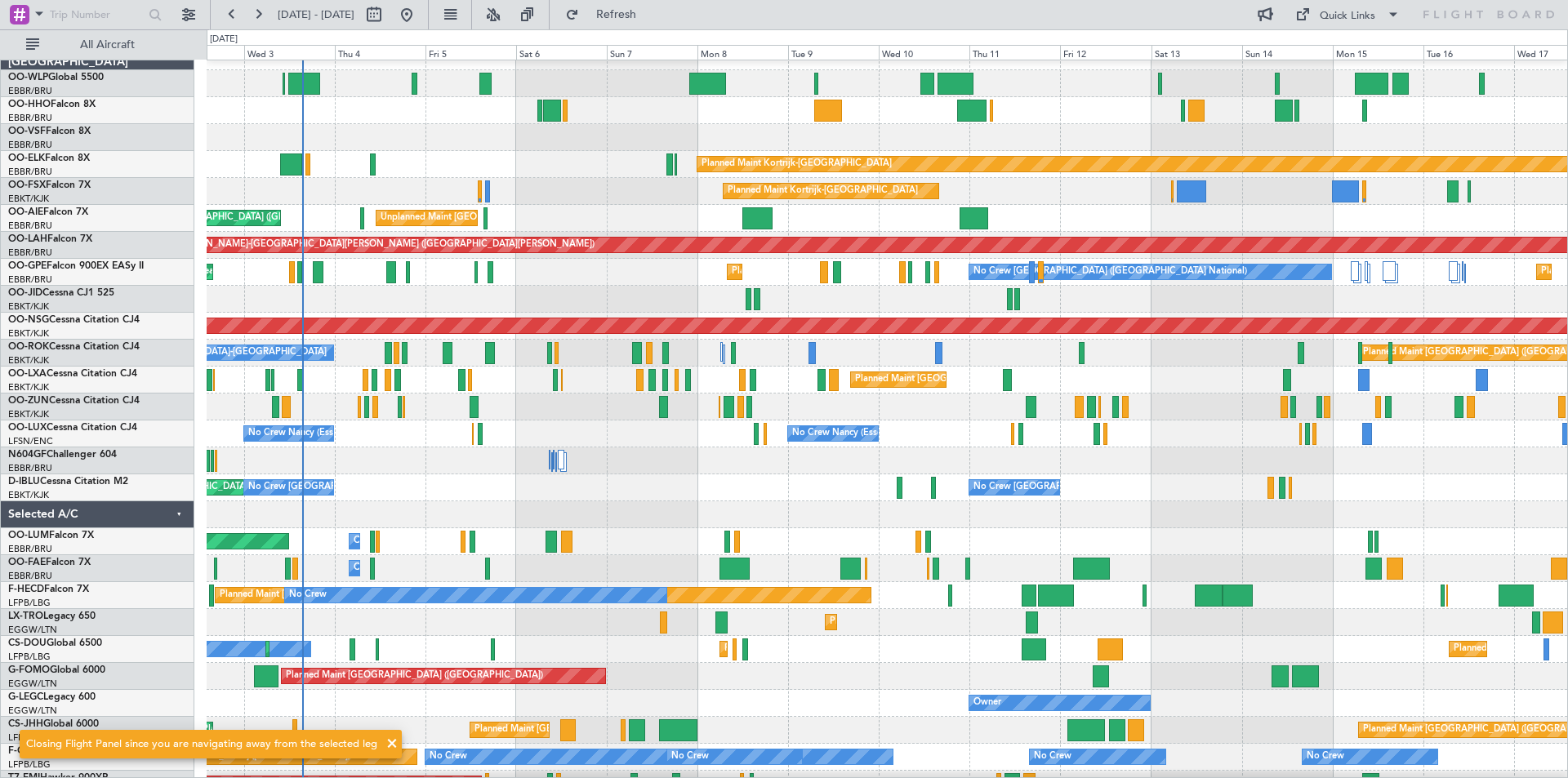
click at [919, 505] on div at bounding box center [887, 514] width 1361 height 27
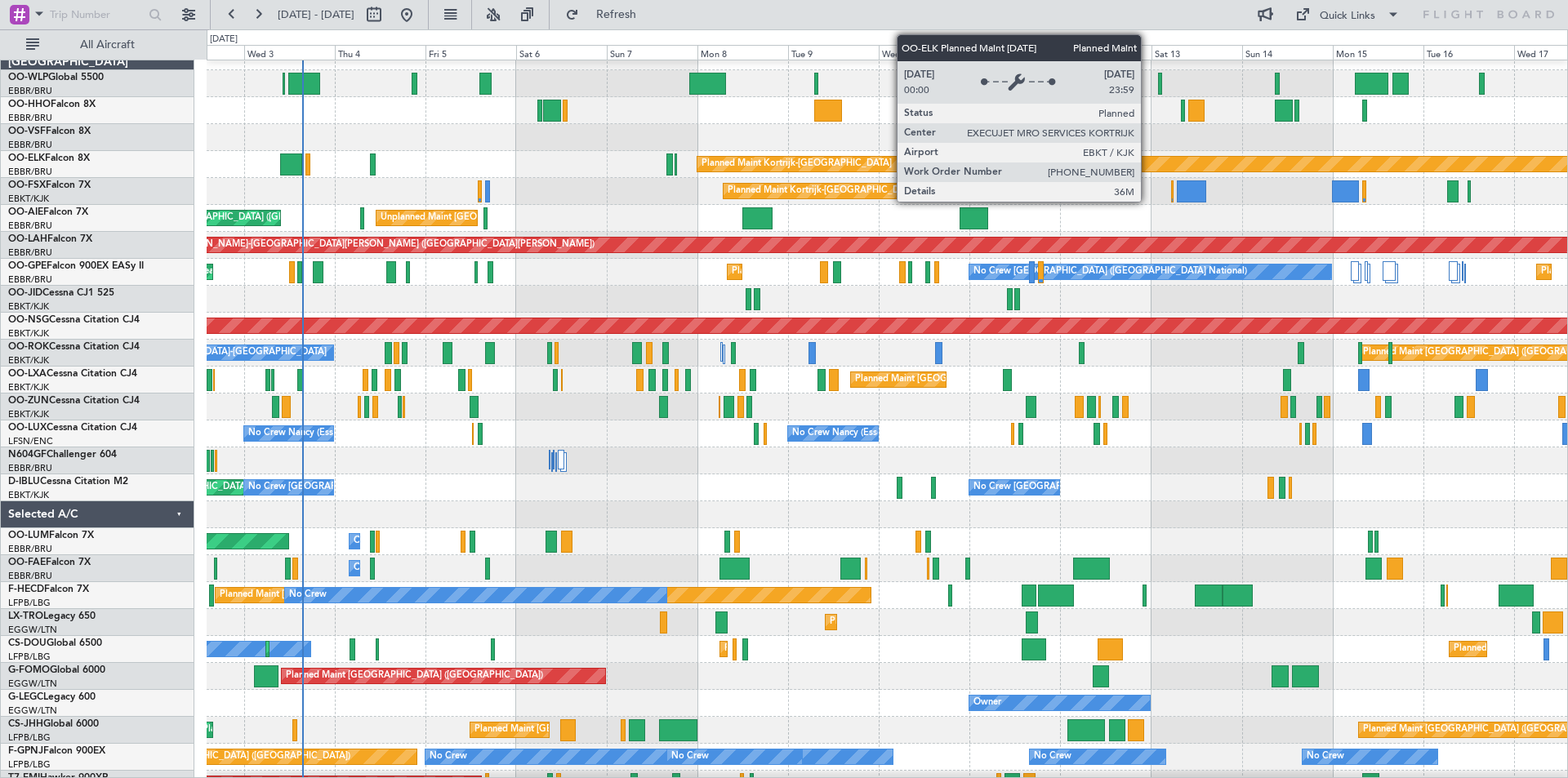
scroll to position [0, 0]
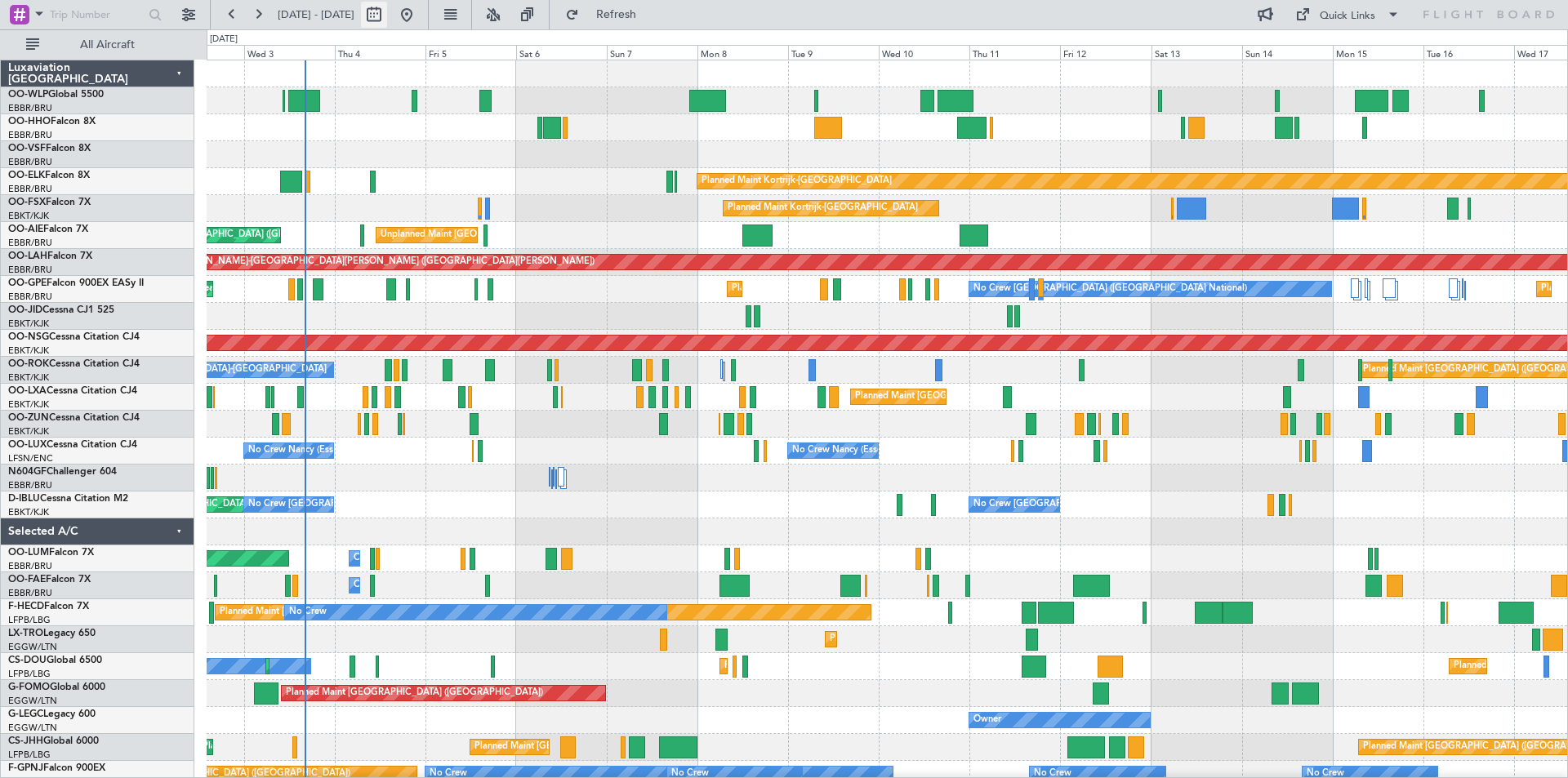
click at [387, 26] on button at bounding box center [374, 15] width 26 height 26
select select "9"
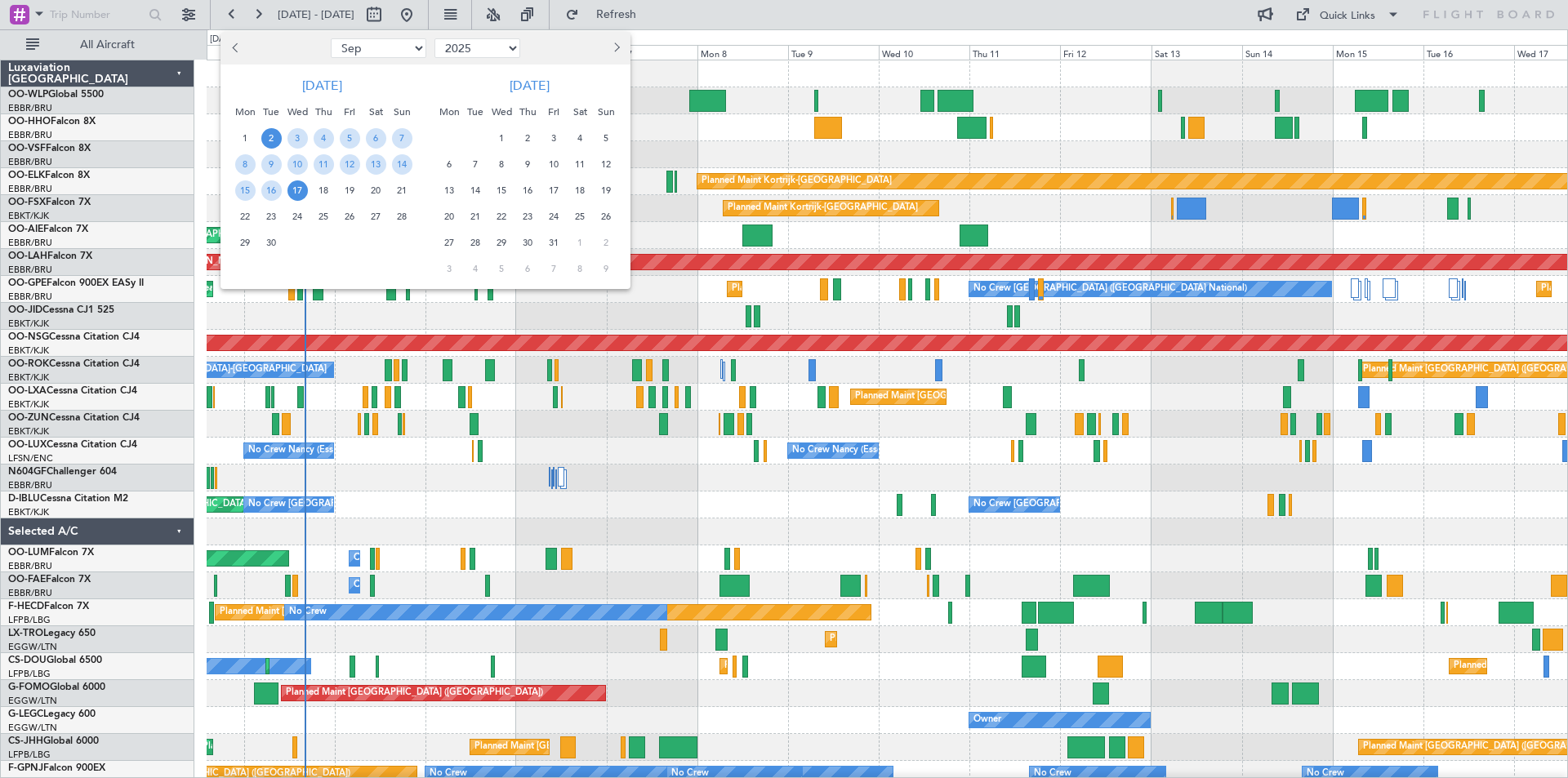
click at [465, 57] on select "2015 2016 2017 2018 2019 2020 2021 2022 2023 2024 2025 2026 2027 2028 2029 2030…" at bounding box center [477, 48] width 86 height 20
select select "2026"
click at [435, 39] on select "2015 2016 2017 2018 2019 2020 2021 2022 2023 2024 2025 2026 2027 2028 2029 2030…" at bounding box center [477, 48] width 86 height 20
click at [353, 50] on select "Jan Feb Mar Apr May Jun Jul Aug Sep Oct Nov Dec" at bounding box center [378, 48] width 96 height 20
select select "7"
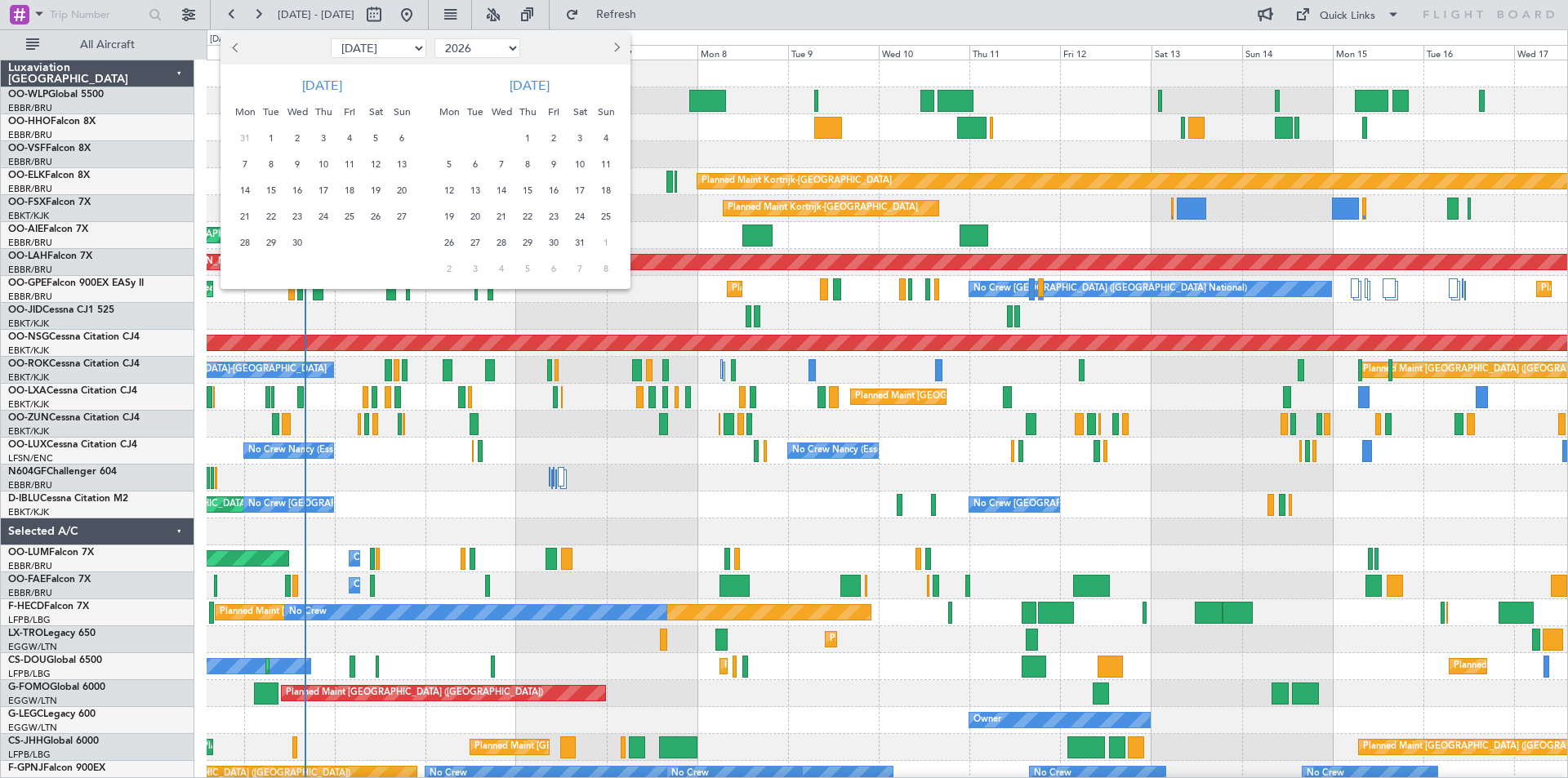
click at [330, 39] on select "Jan Feb Mar Apr May Jun Jul Aug Sep Oct Nov Dec" at bounding box center [378, 48] width 96 height 20
click at [248, 216] on span "20" at bounding box center [245, 216] width 21 height 20
click at [442, 160] on span "3" at bounding box center [449, 164] width 21 height 20
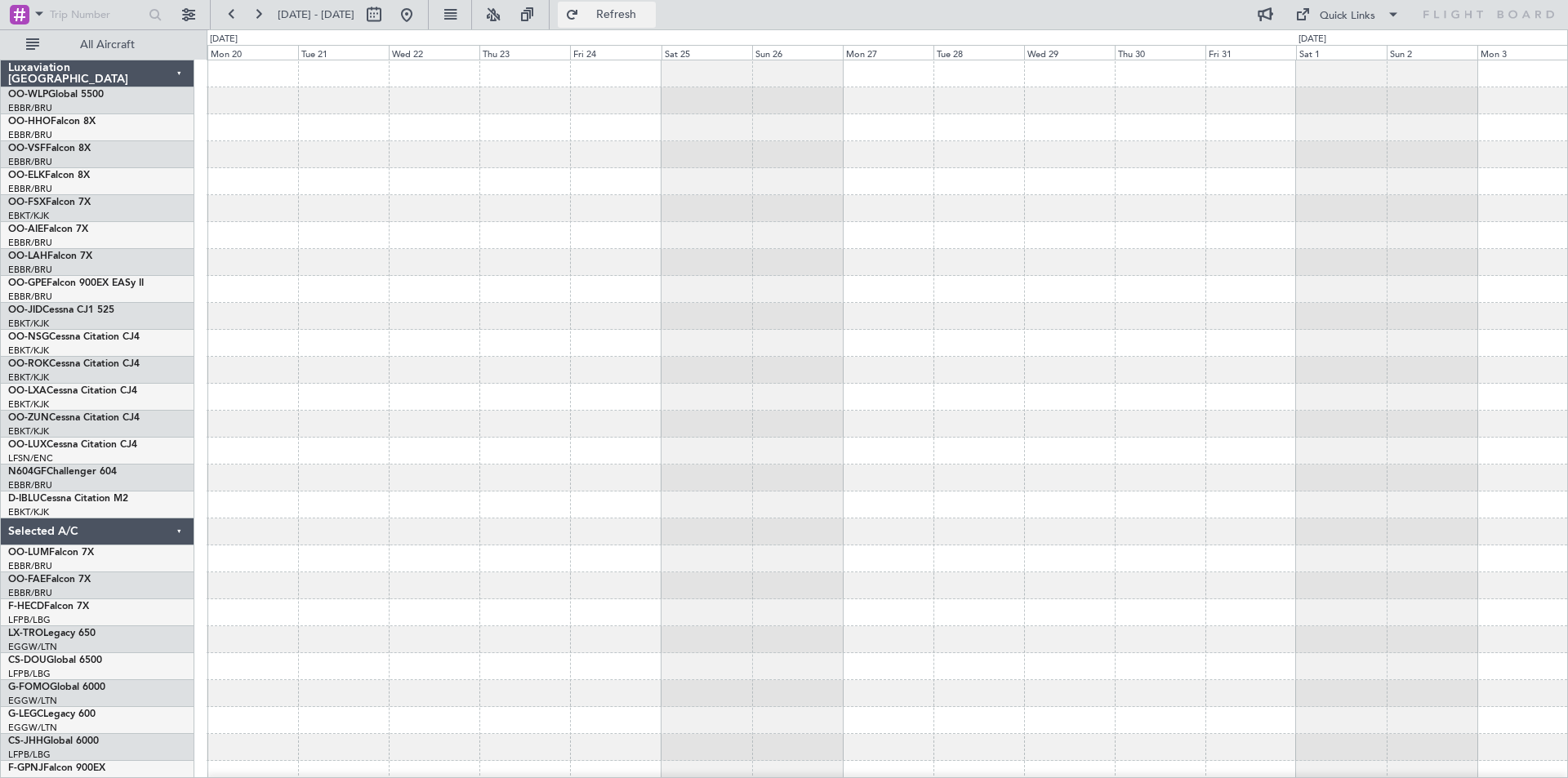
click at [651, 16] on span "Refresh" at bounding box center [617, 15] width 69 height 11
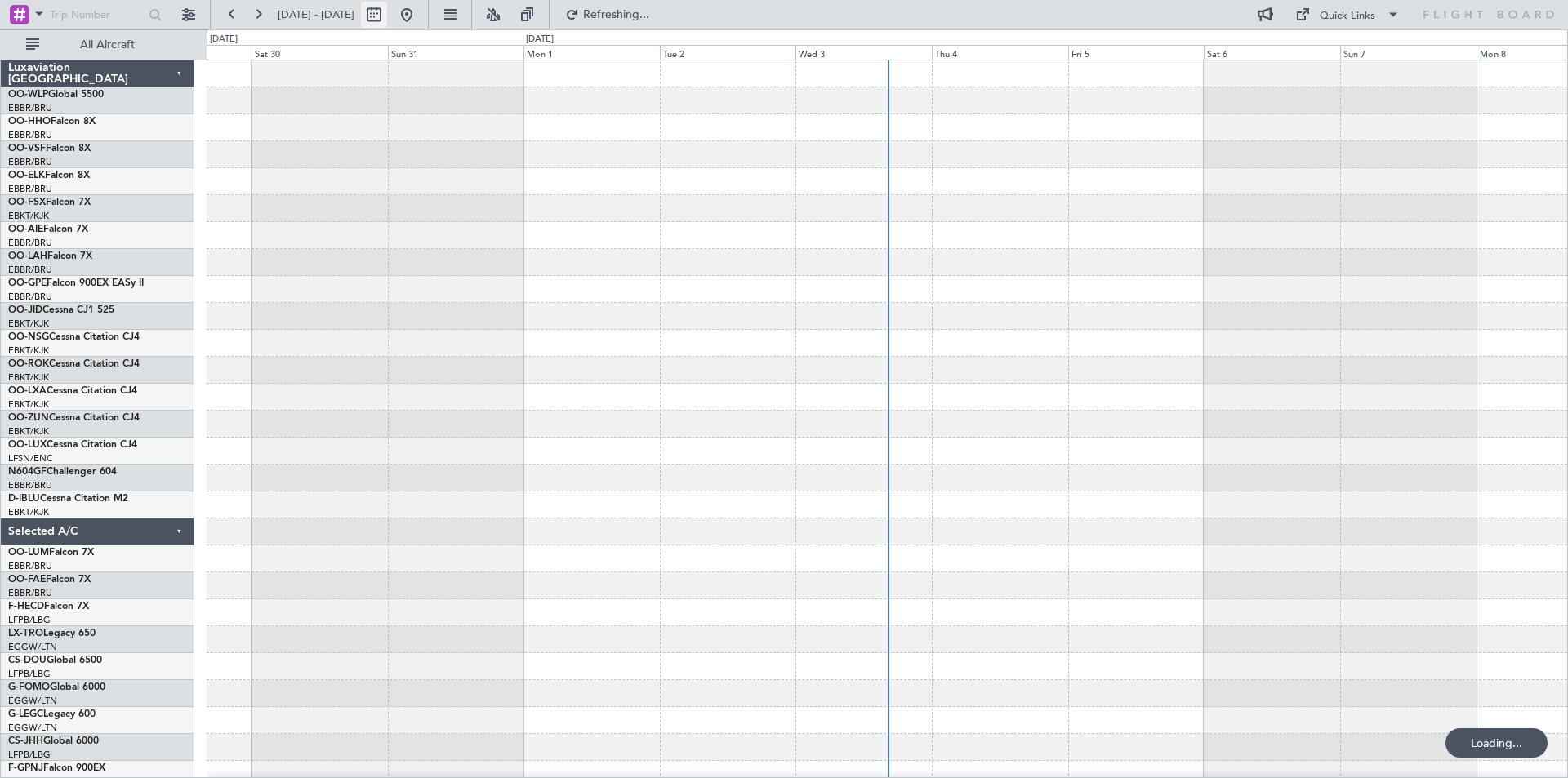
click at [387, 16] on button at bounding box center [374, 15] width 26 height 26
select select "8"
select select "2025"
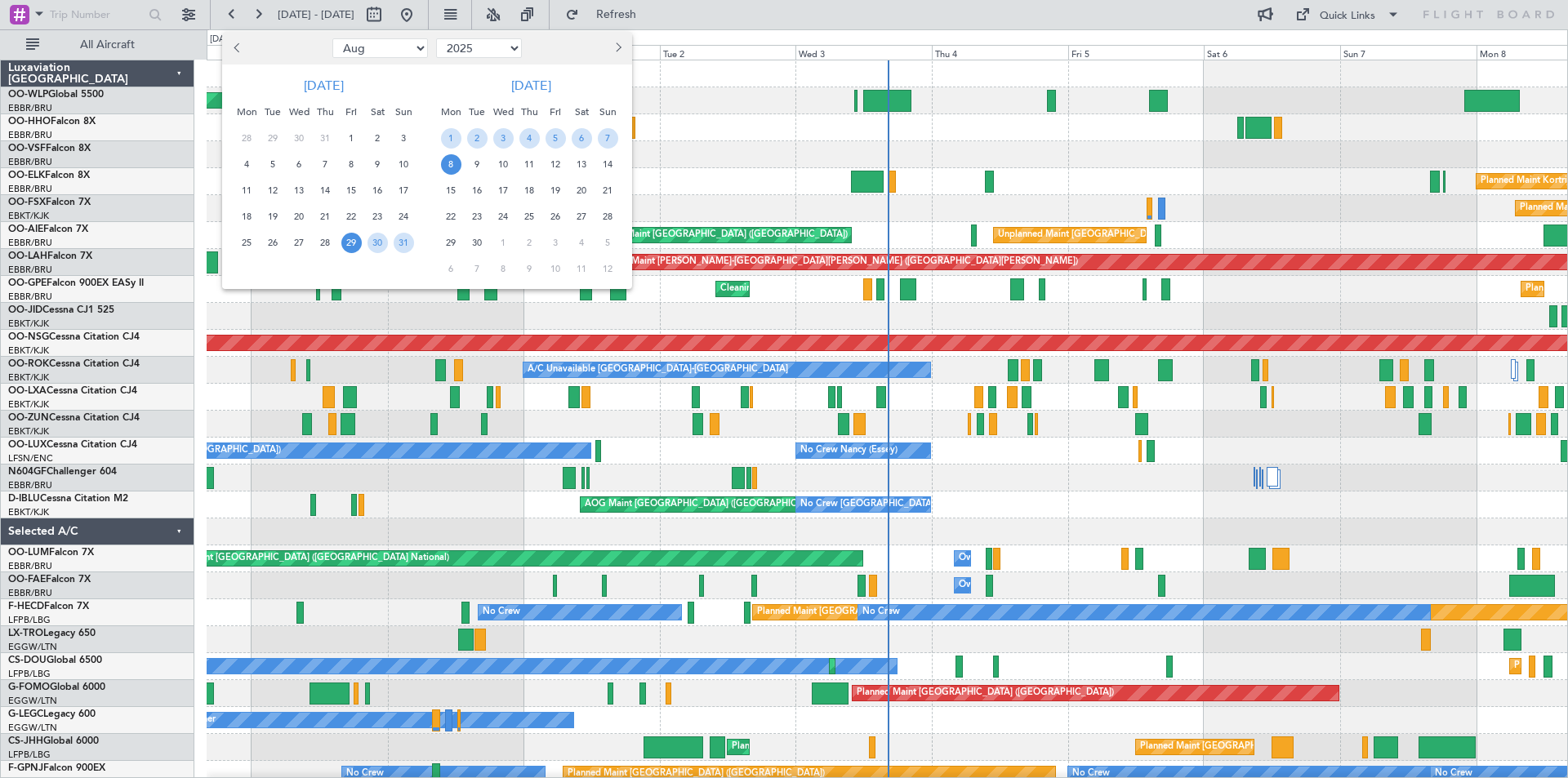
click at [626, 39] on button "Next month" at bounding box center [618, 48] width 18 height 26
select select "9"
click at [484, 55] on select "2015 2016 2017 2018 2019 2020 2021 2022 2023 2024 2025 2026 2027 2028 2029 2030…" at bounding box center [479, 48] width 86 height 20
select select "2026"
click at [436, 39] on select "2015 2016 2017 2018 2019 2020 2021 2022 2023 2024 2025 2026 2027 2028 2029 2030…" at bounding box center [479, 48] width 86 height 20
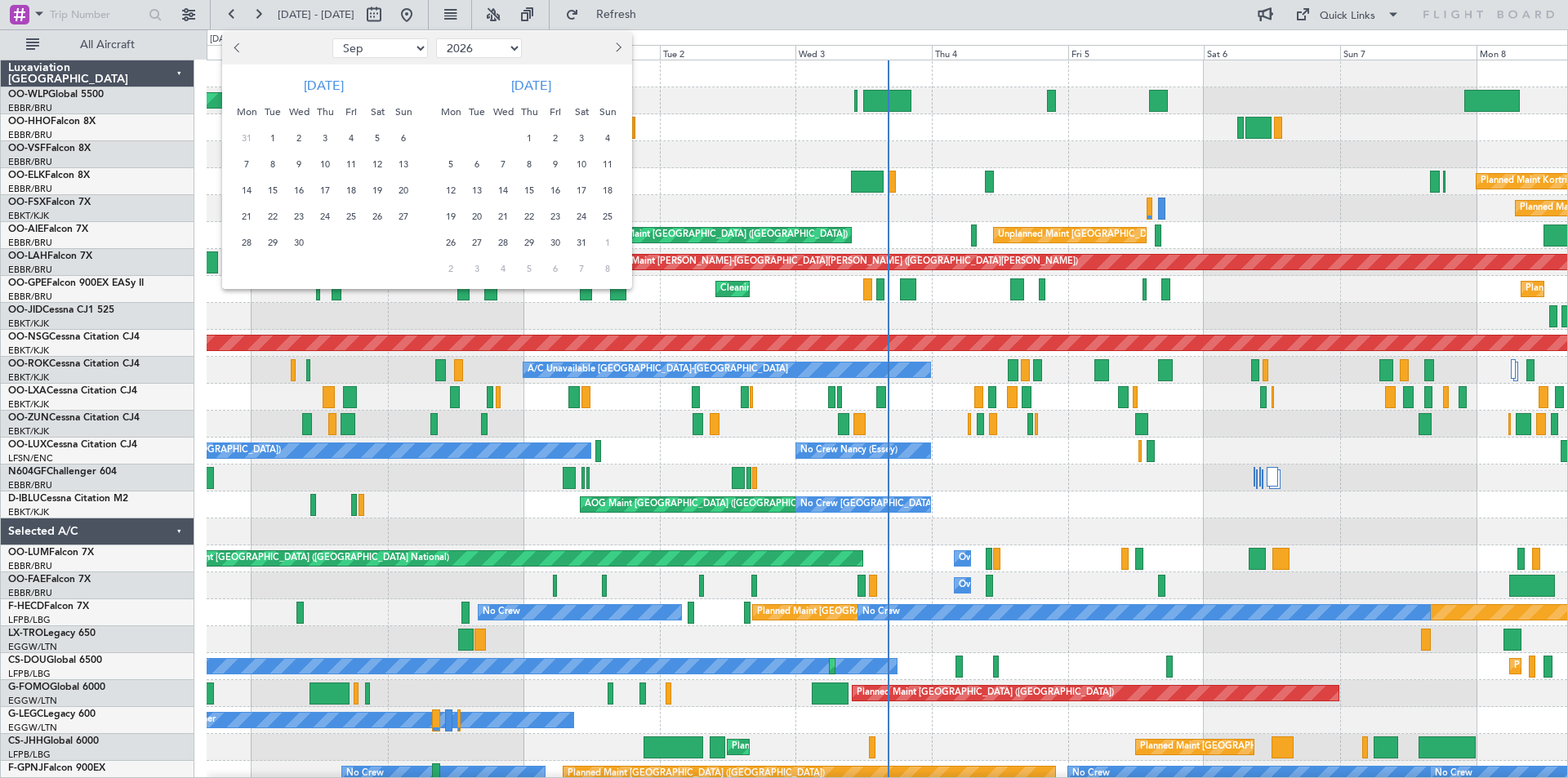
click at [233, 48] on button "Previous month" at bounding box center [238, 48] width 18 height 26
select select "7"
click at [246, 190] on span "13" at bounding box center [247, 190] width 21 height 20
click at [238, 239] on span "27" at bounding box center [247, 243] width 21 height 20
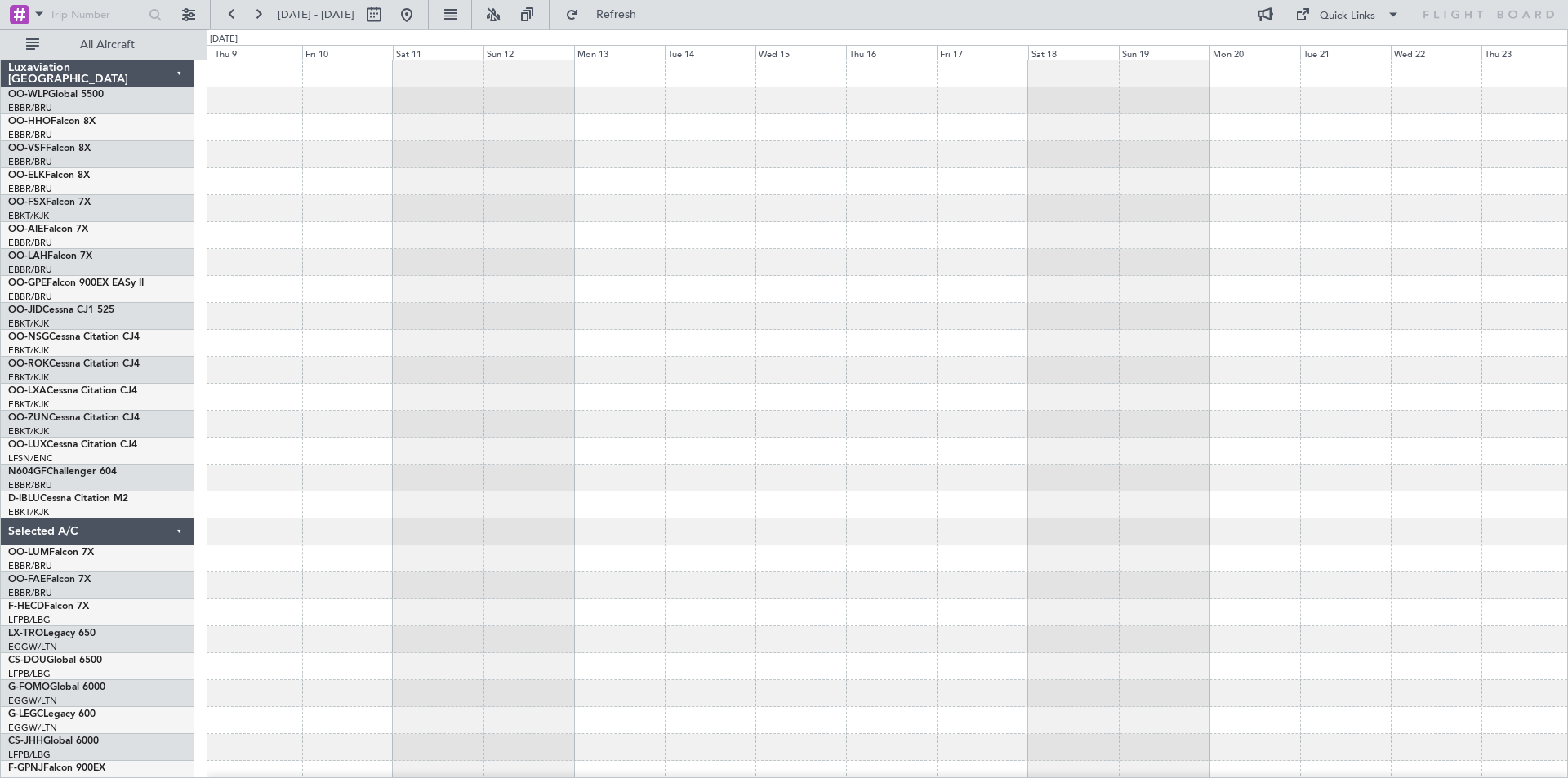
click at [1238, 248] on div at bounding box center [887, 451] width 1361 height 781
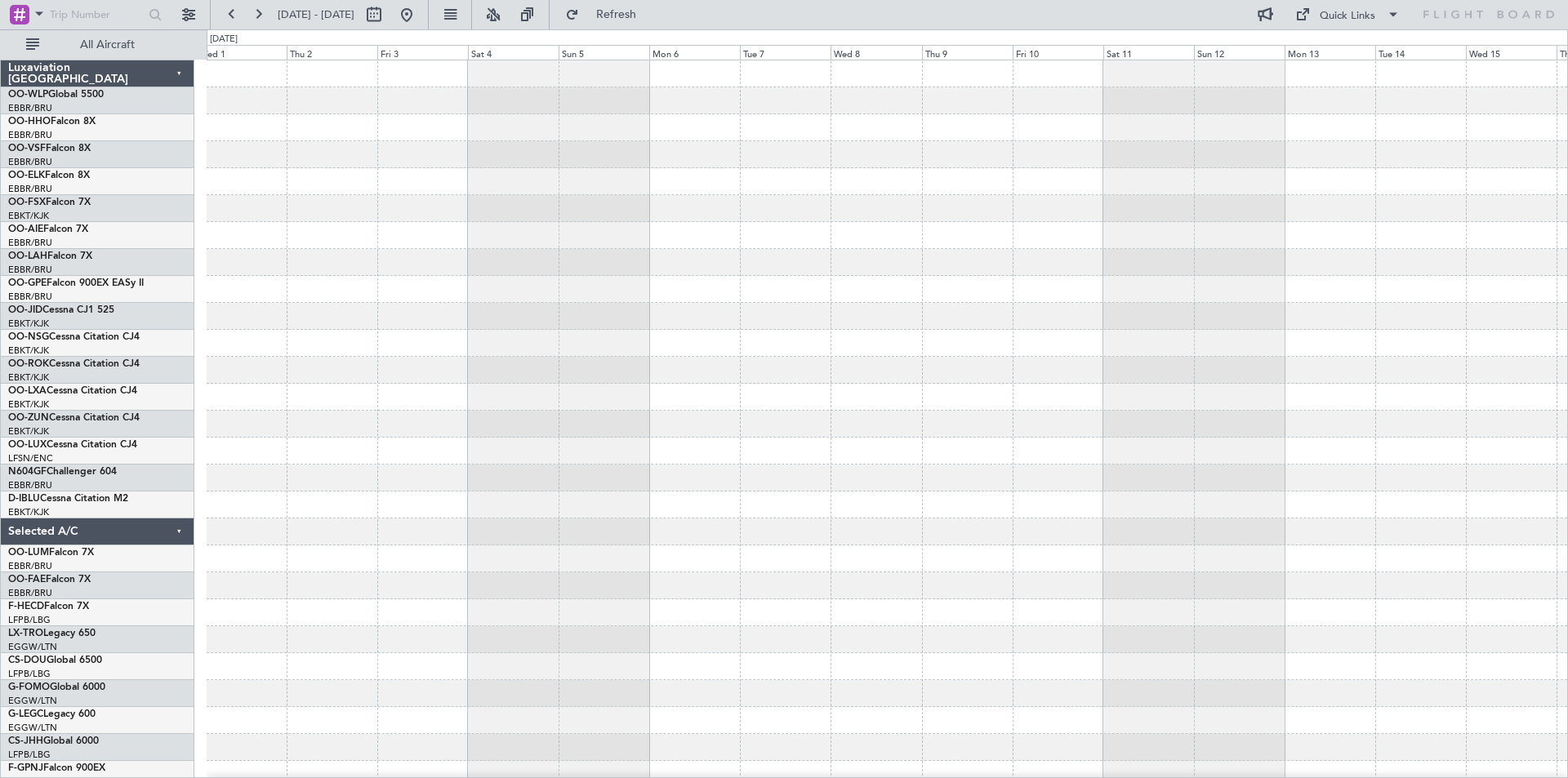
click at [695, 248] on div at bounding box center [887, 235] width 1361 height 27
click at [420, 20] on button at bounding box center [407, 15] width 26 height 26
